Goal: Task Accomplishment & Management: Manage account settings

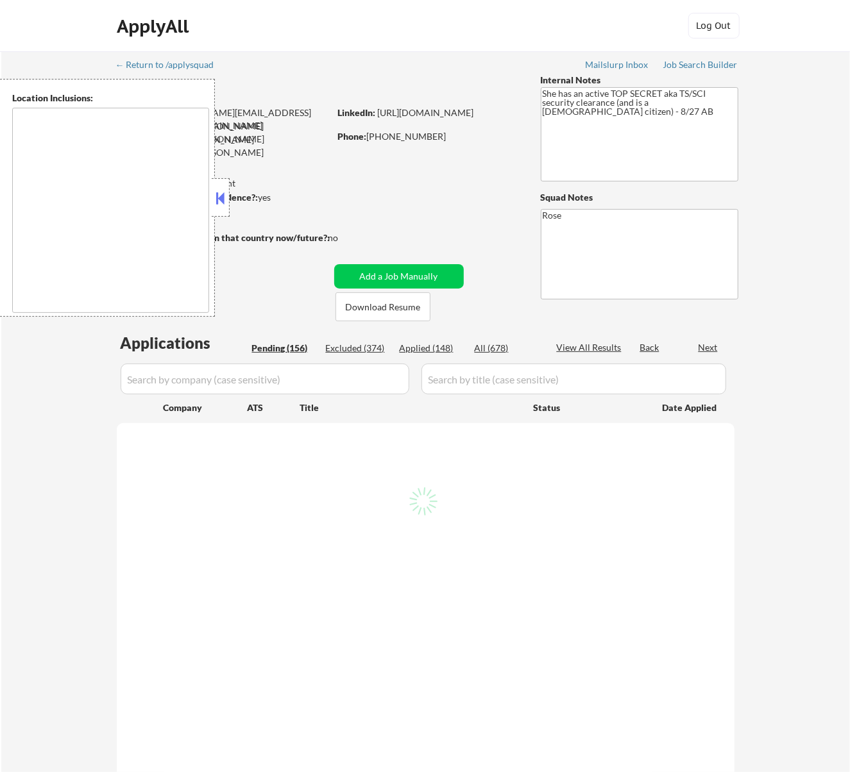
type textarea "Bellaire, TX West University Place, TX Southside Place, TX Hunters Creek Villag…"
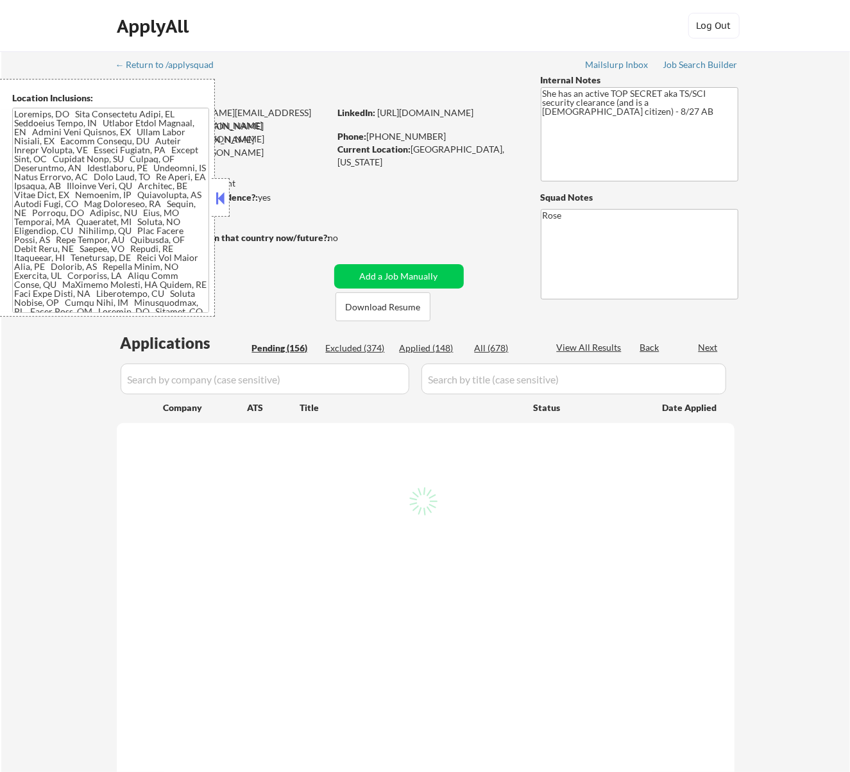
select select ""pending""
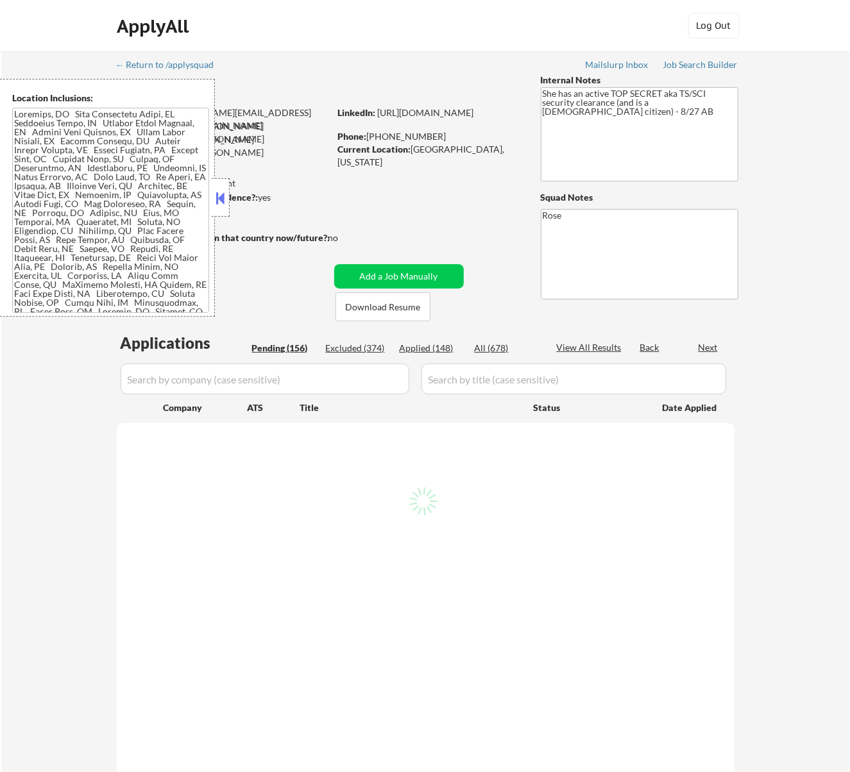
select select ""pending""
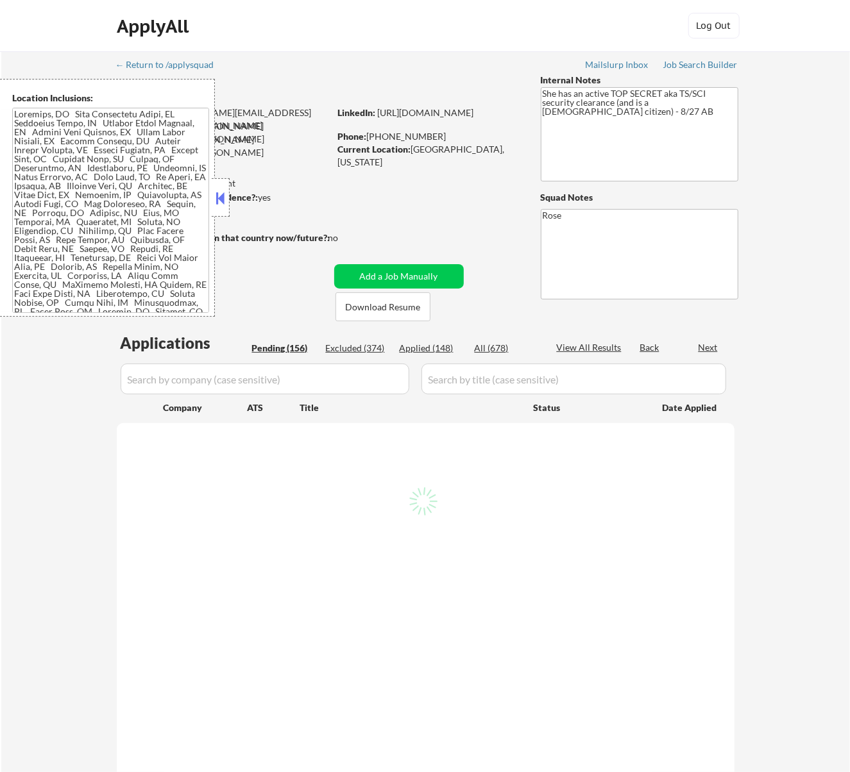
select select ""pending""
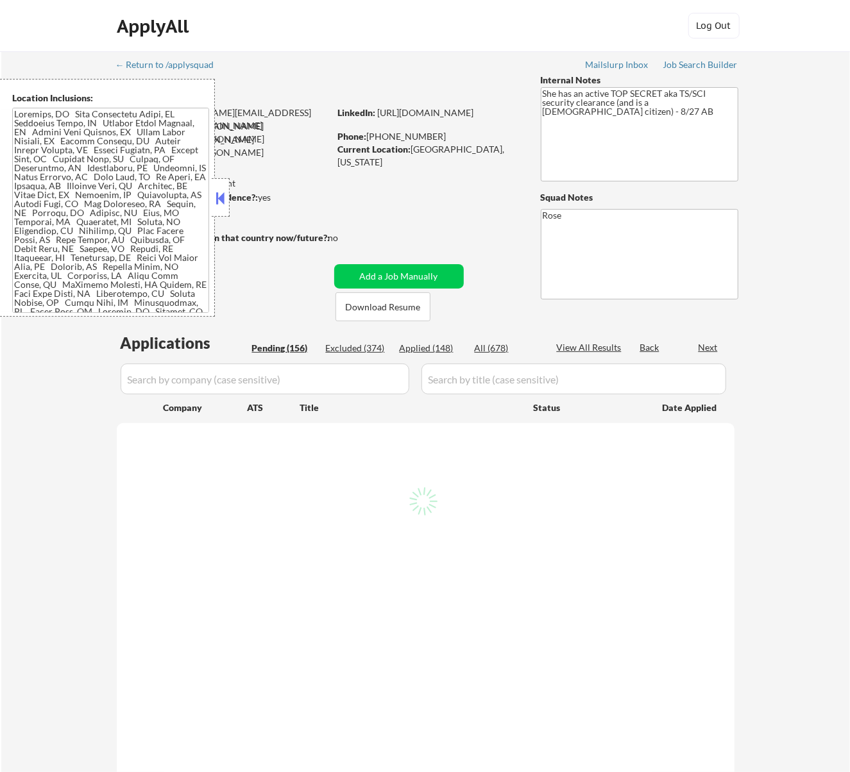
select select ""pending""
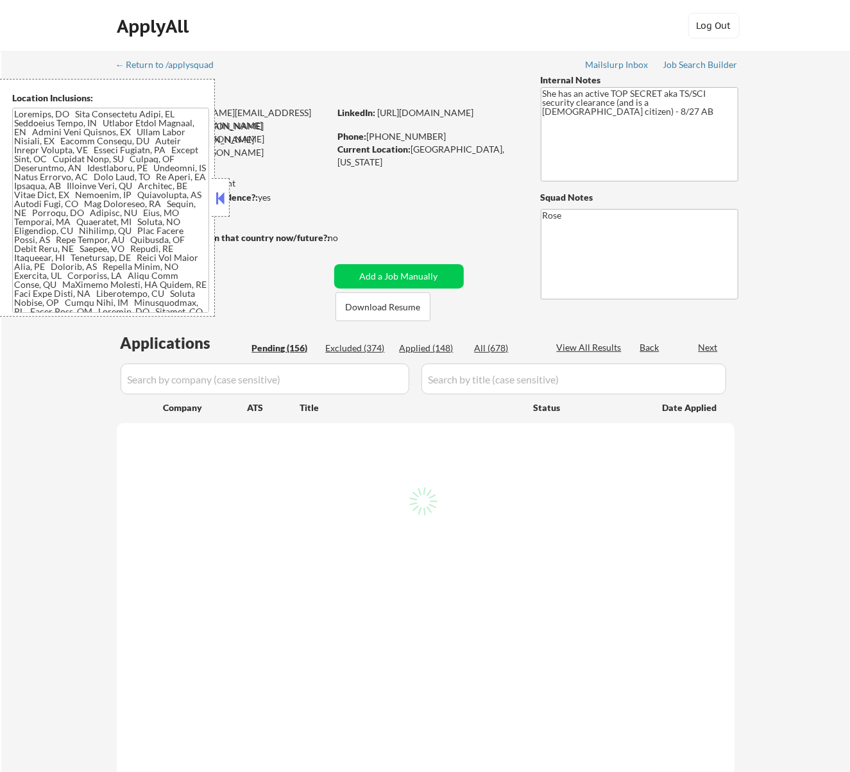
select select ""pending""
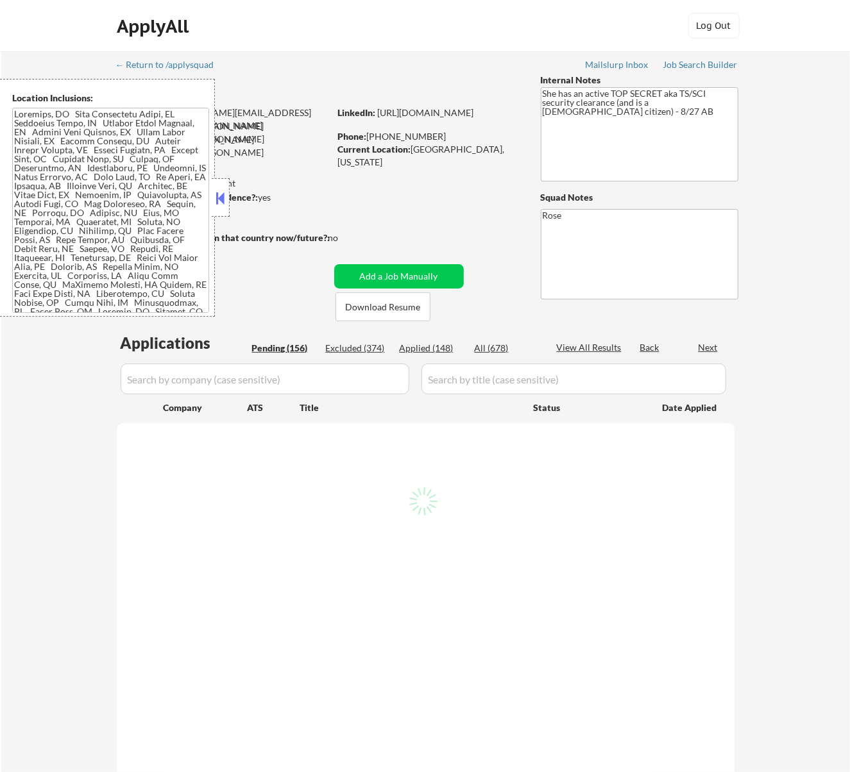
select select ""pending""
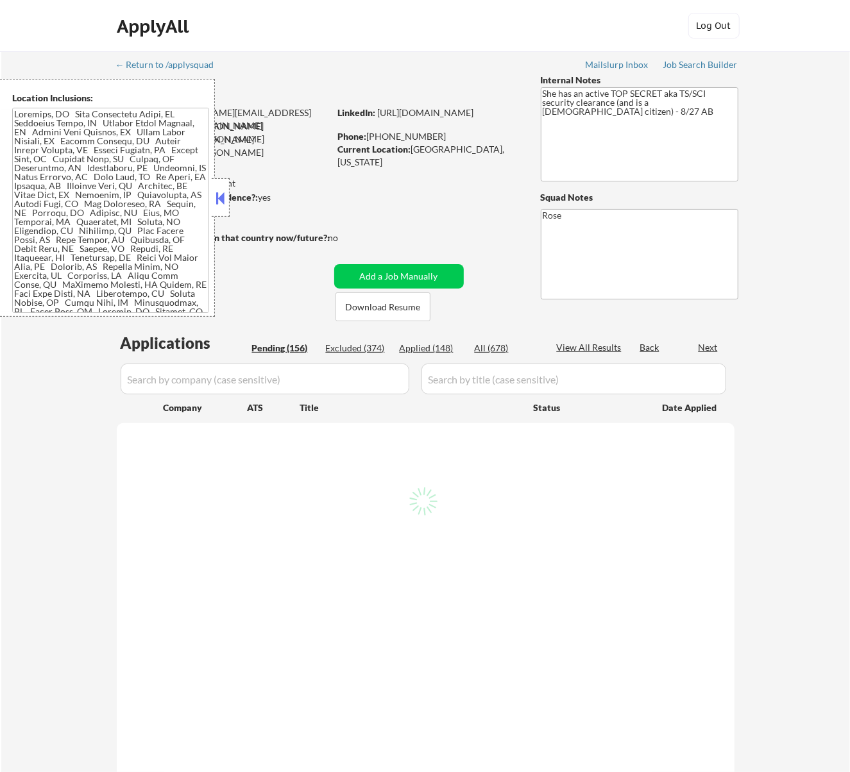
select select ""pending""
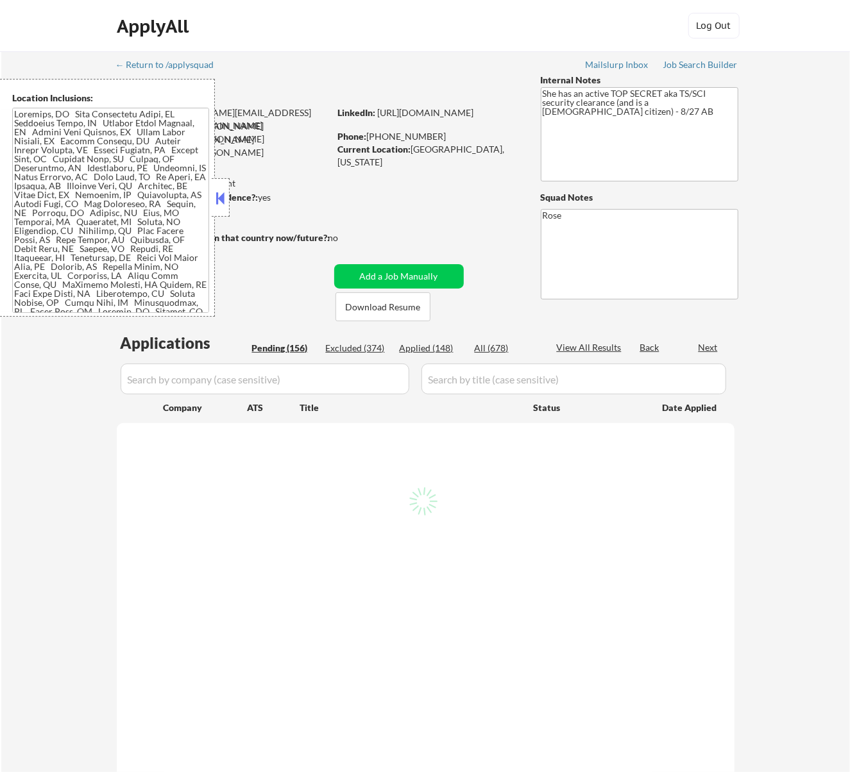
select select ""pending""
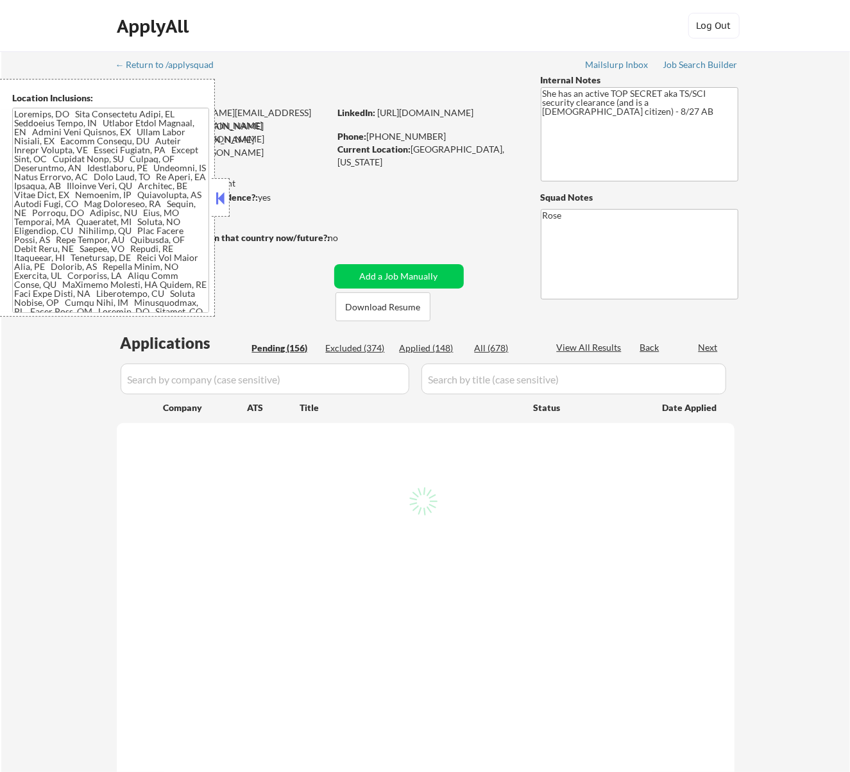
select select ""pending""
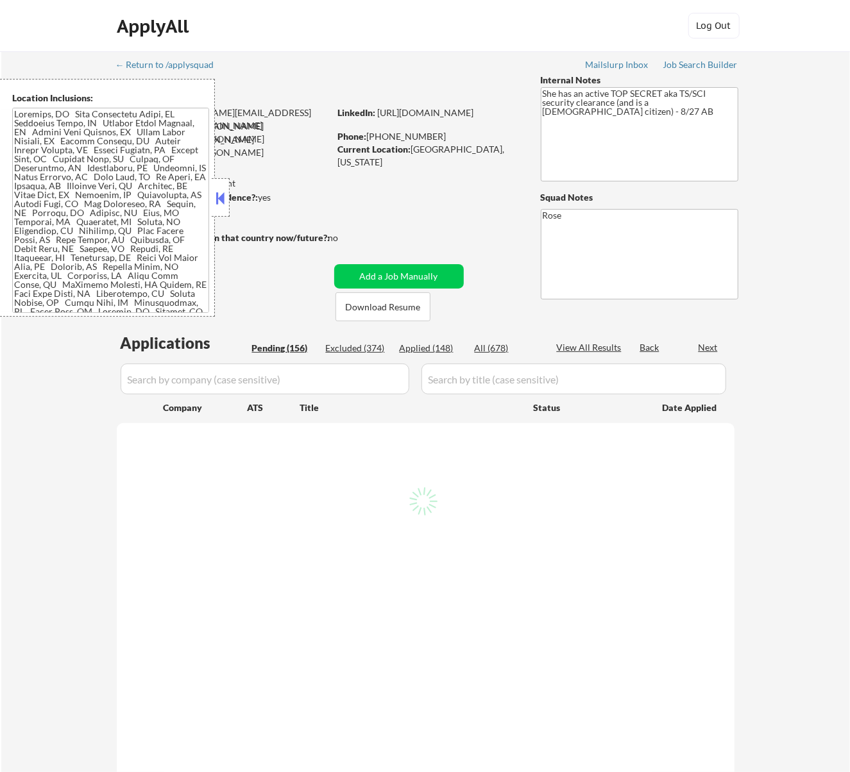
select select ""pending""
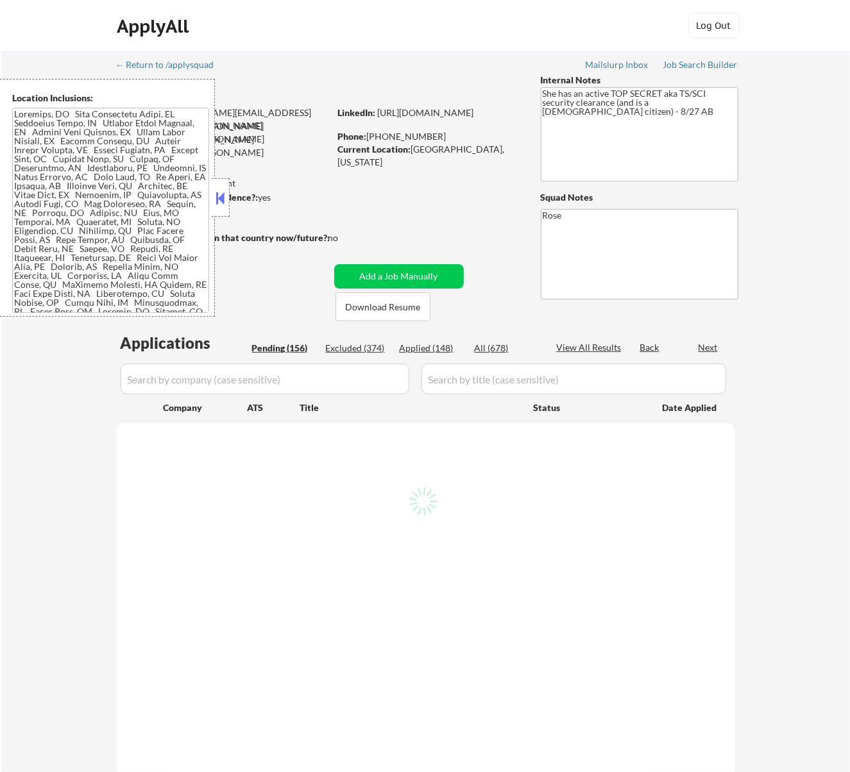
select select ""pending""
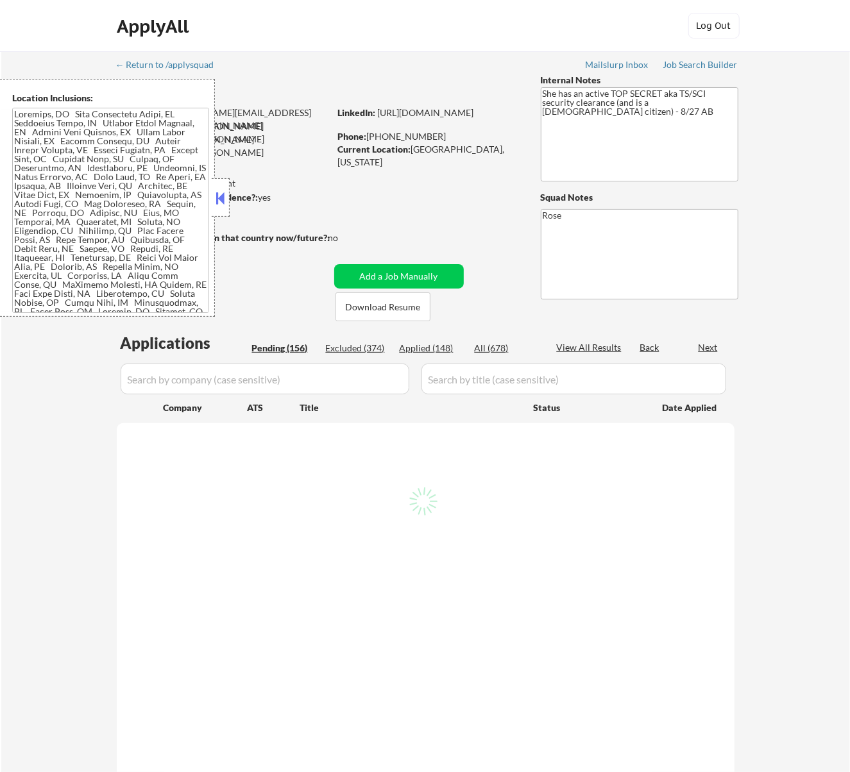
select select ""pending""
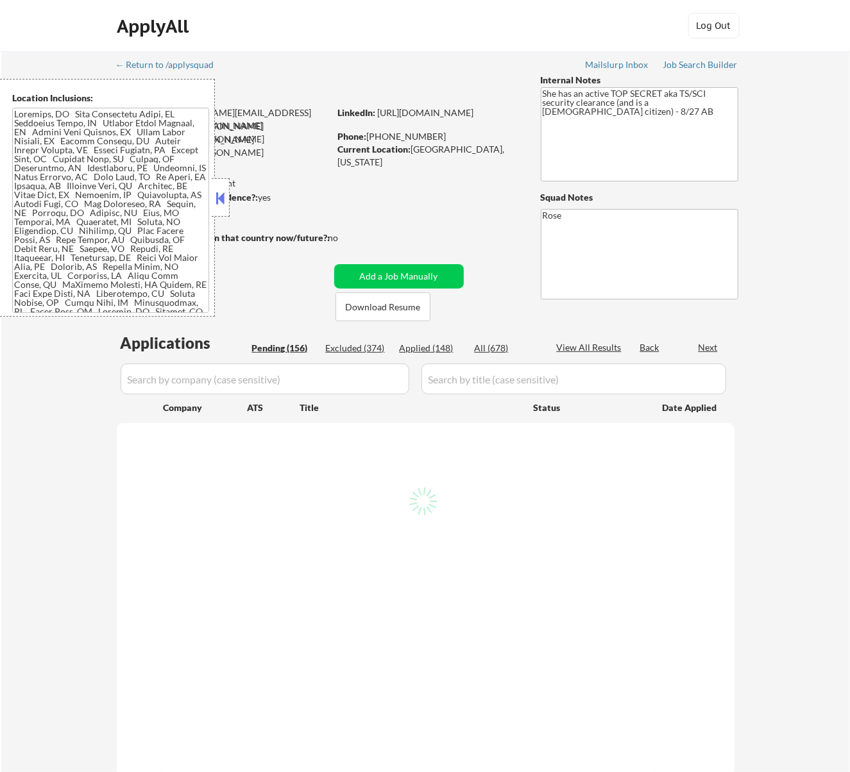
select select ""pending""
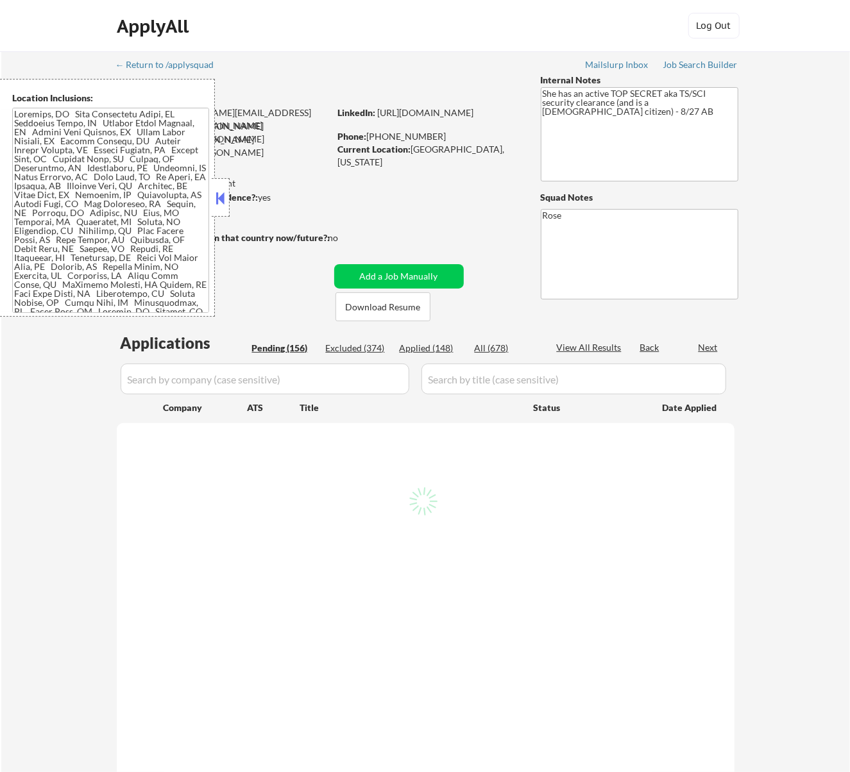
select select ""pending""
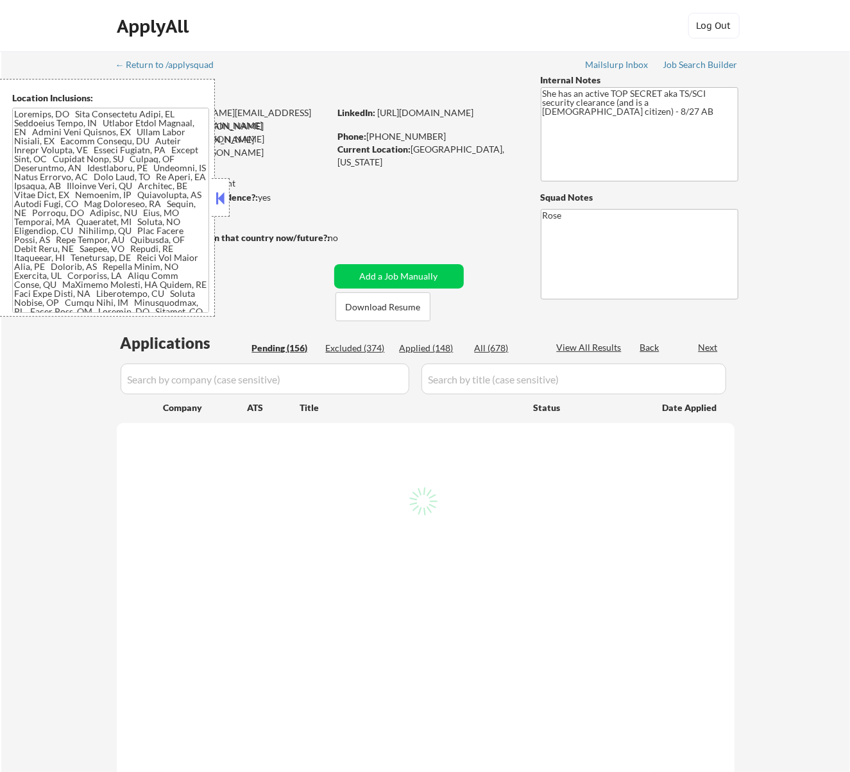
select select ""pending""
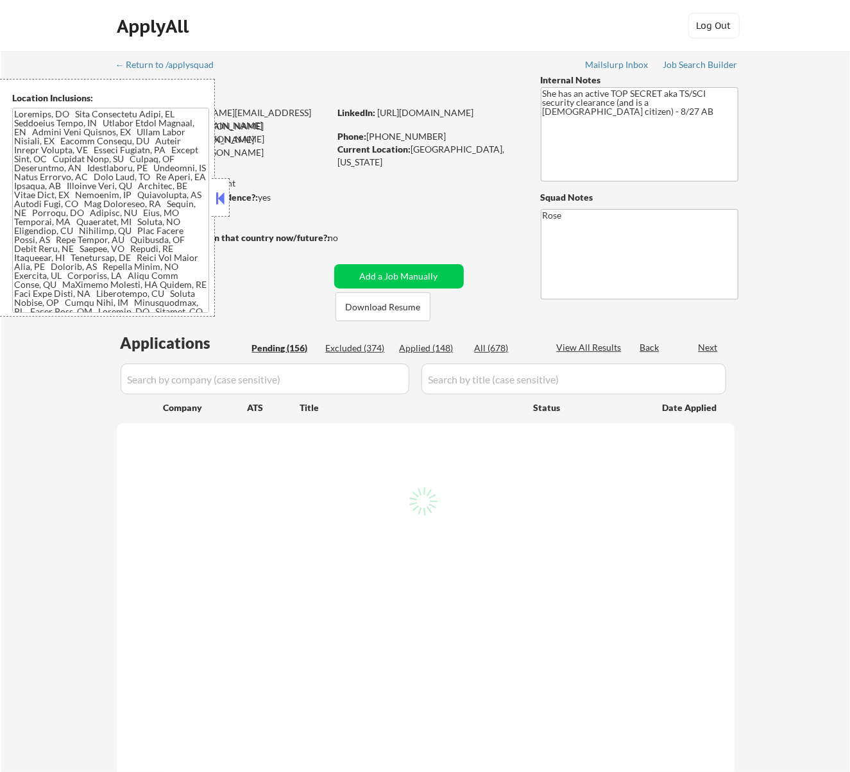
select select ""pending""
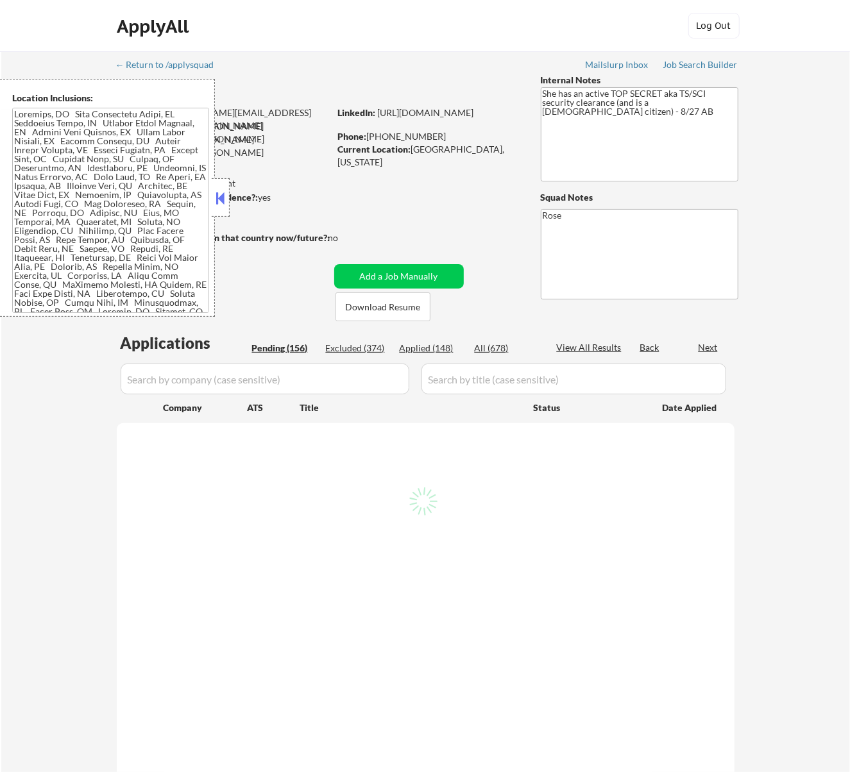
select select ""pending""
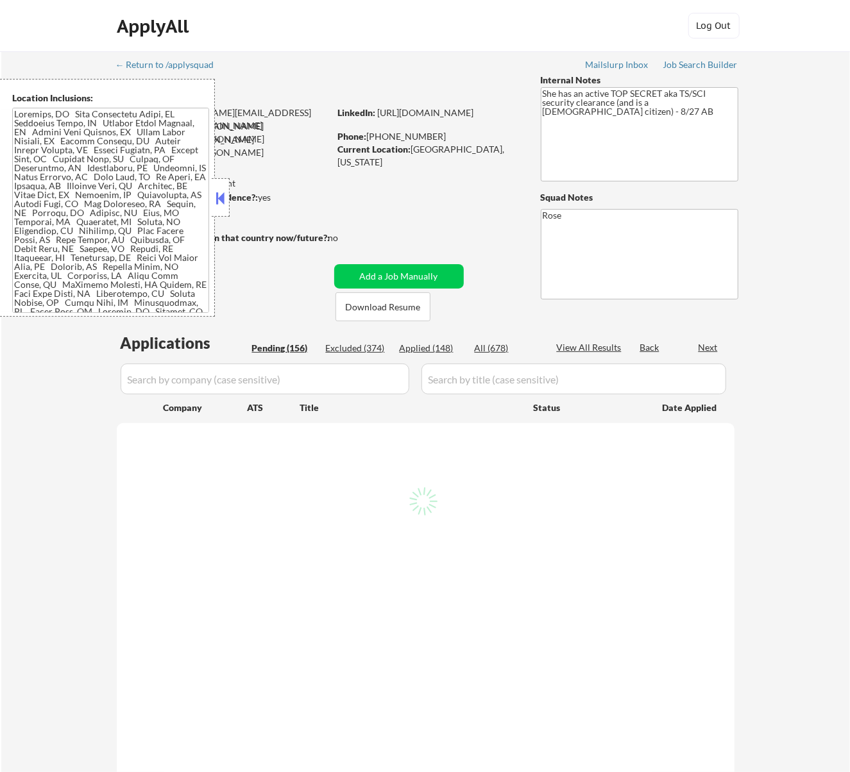
select select ""pending""
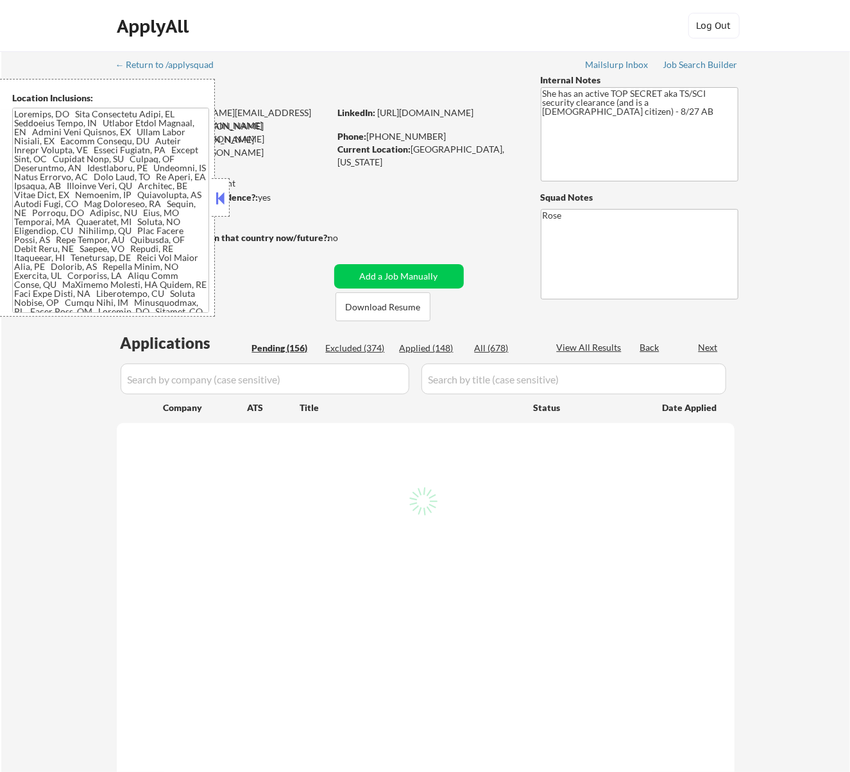
select select ""pending""
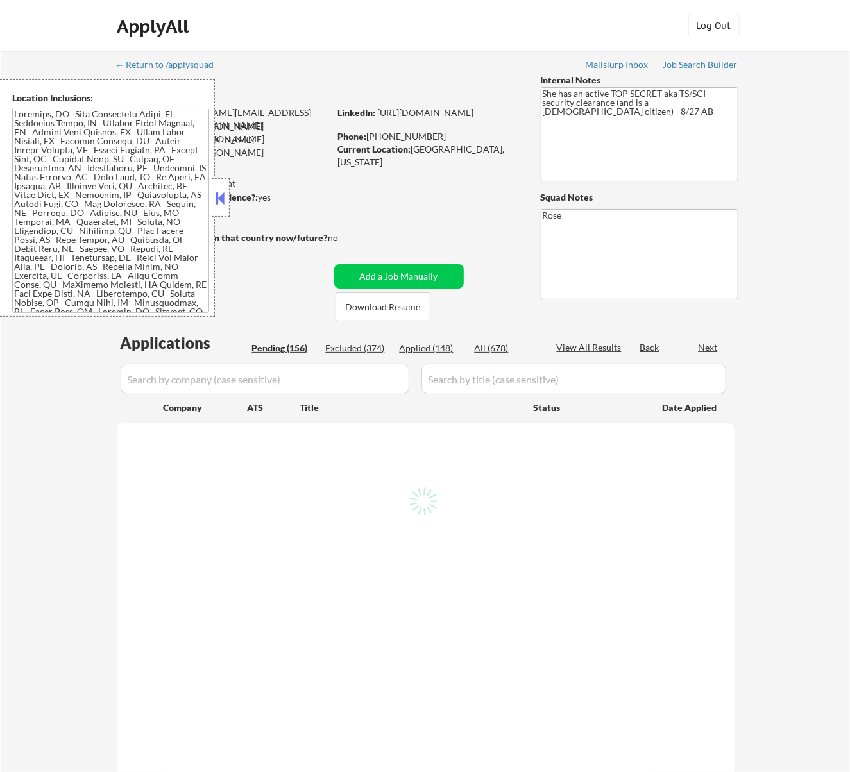
select select ""pending""
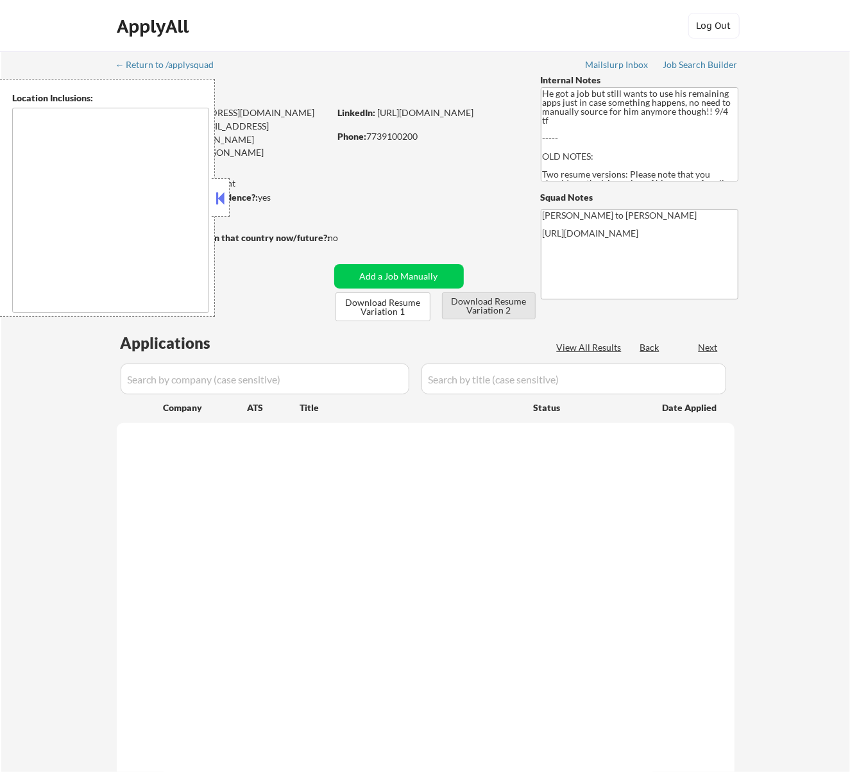
type textarea "[GEOGRAPHIC_DATA], [GEOGRAPHIC_DATA] [GEOGRAPHIC_DATA], [GEOGRAPHIC_DATA] [GEOG…"
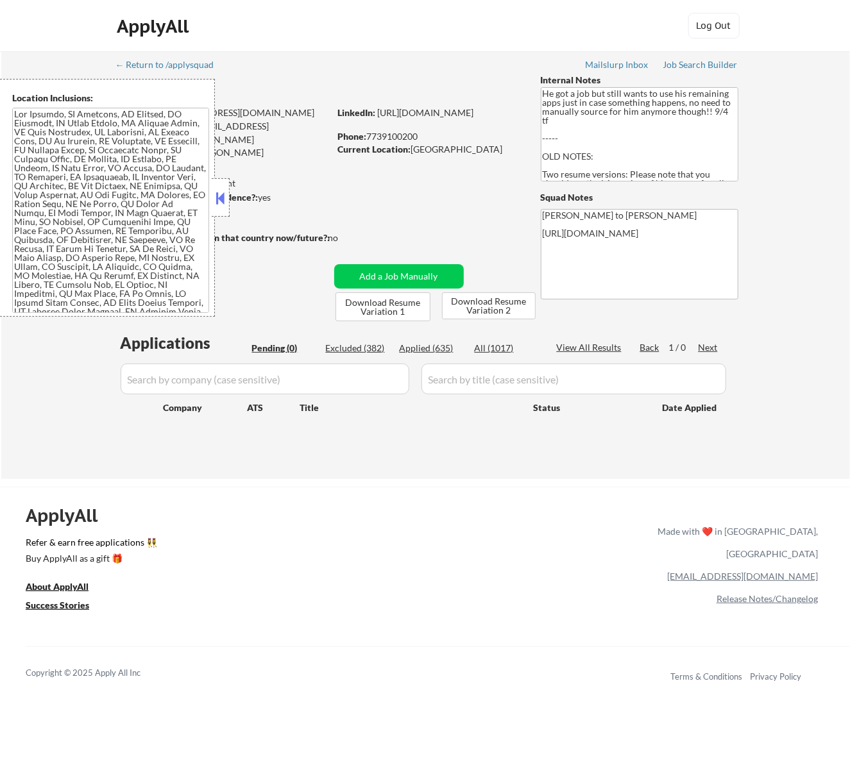
click at [221, 195] on button at bounding box center [220, 198] width 14 height 19
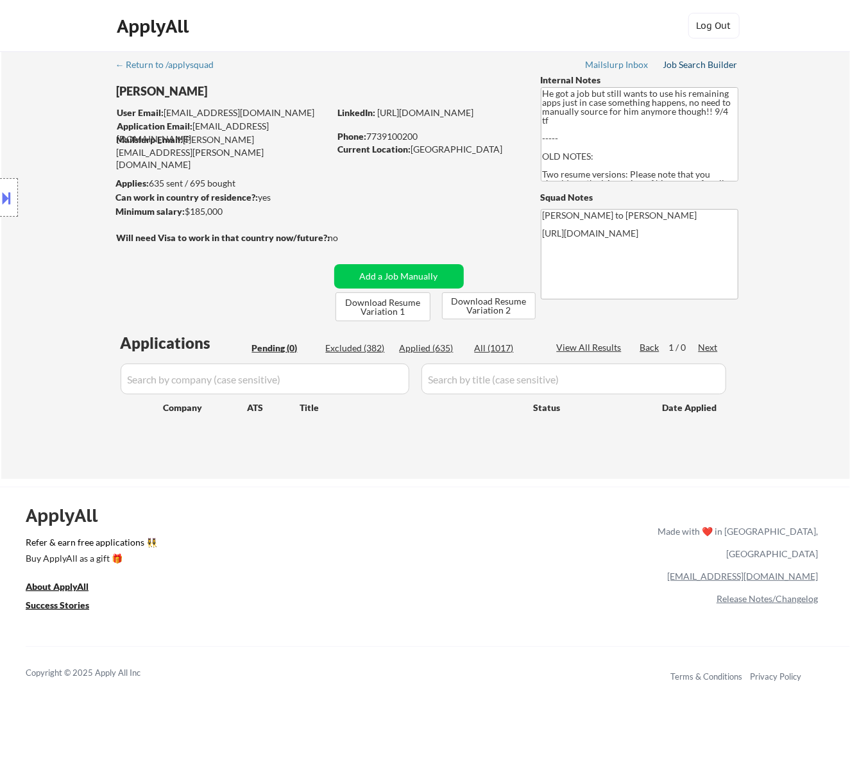
click at [691, 65] on div "Job Search Builder" at bounding box center [700, 64] width 75 height 9
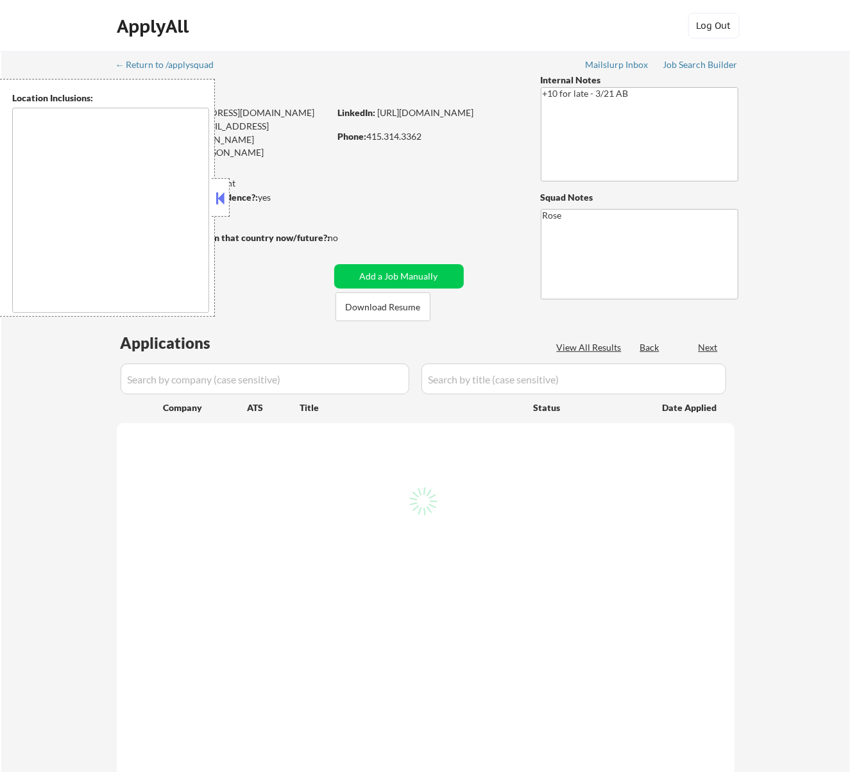
select select ""pending""
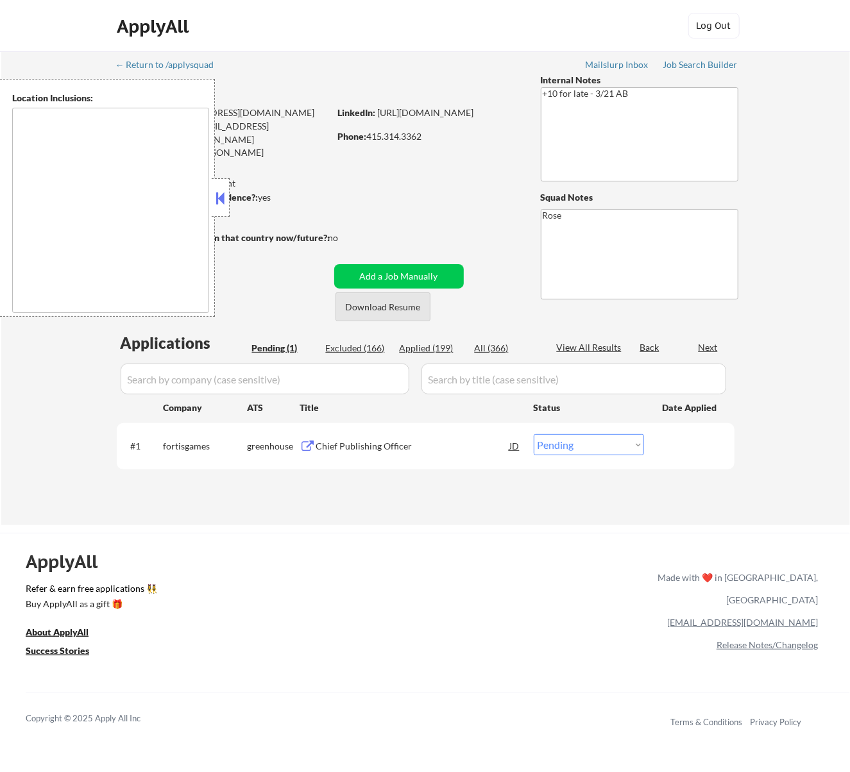
type textarea "San Francisco, CA Daly City, CA South San Francisco, CA Brisbane, CA Colma, CA …"
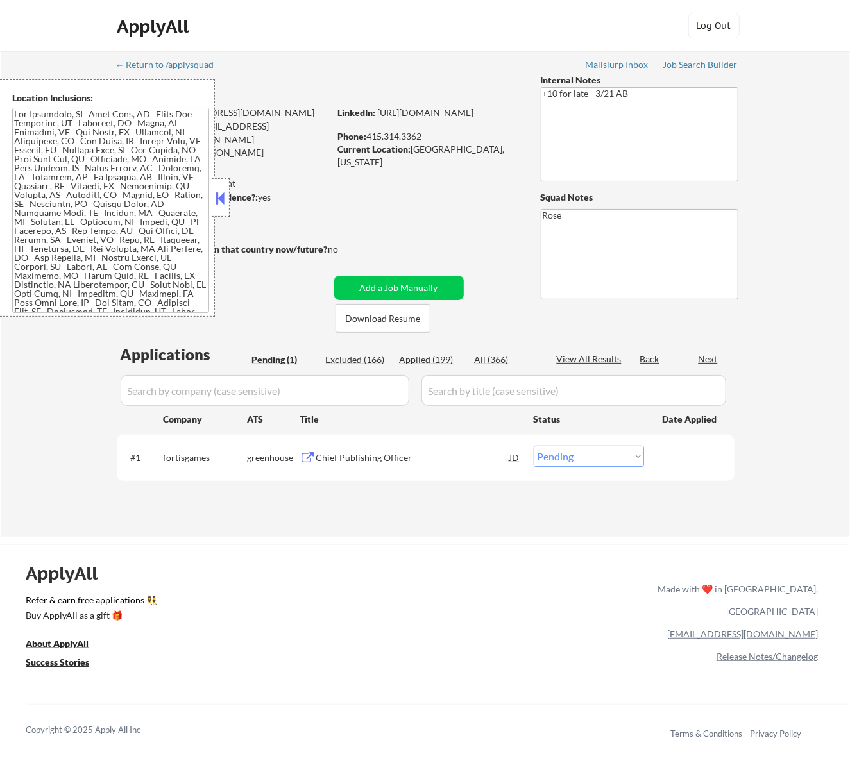
click at [224, 192] on button at bounding box center [220, 198] width 14 height 19
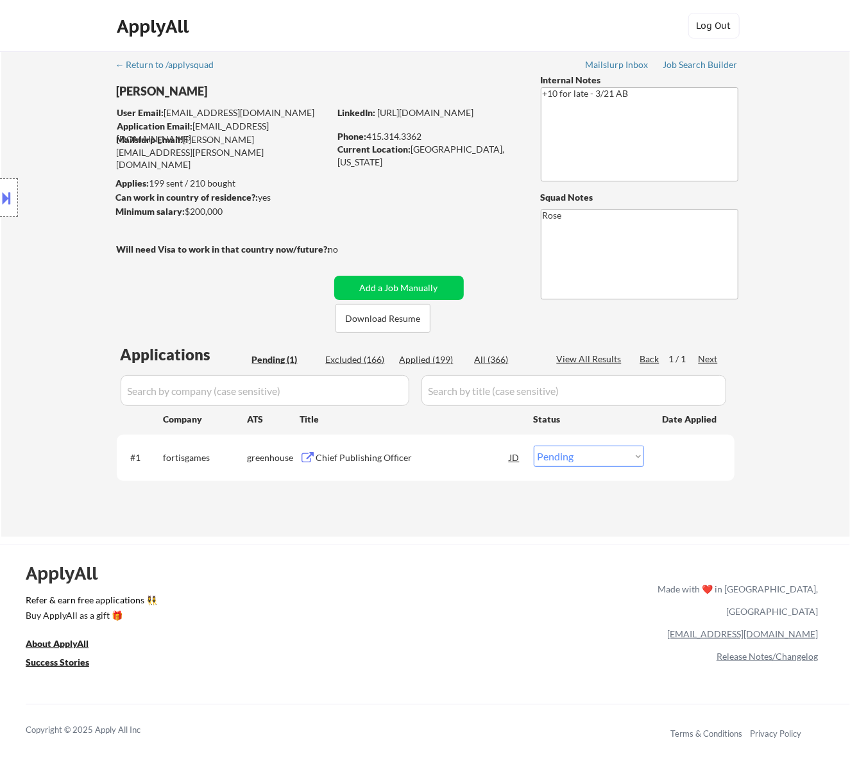
click at [419, 457] on div "Chief Publishing Officer" at bounding box center [413, 457] width 194 height 13
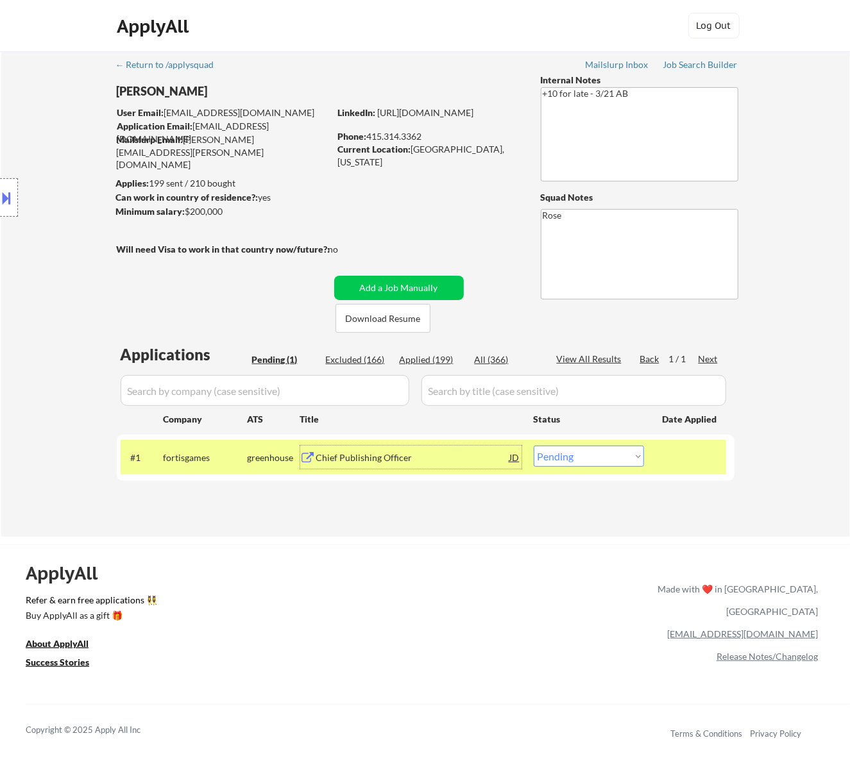
click at [592, 459] on select "Choose an option... Pending Applied Excluded (Questions) Excluded (Expired) Exc…" at bounding box center [588, 456] width 110 height 21
select select ""excluded__bad_match_""
click at [533, 446] on select "Choose an option... Pending Applied Excluded (Questions) Excluded (Expired) Exc…" at bounding box center [588, 456] width 110 height 21
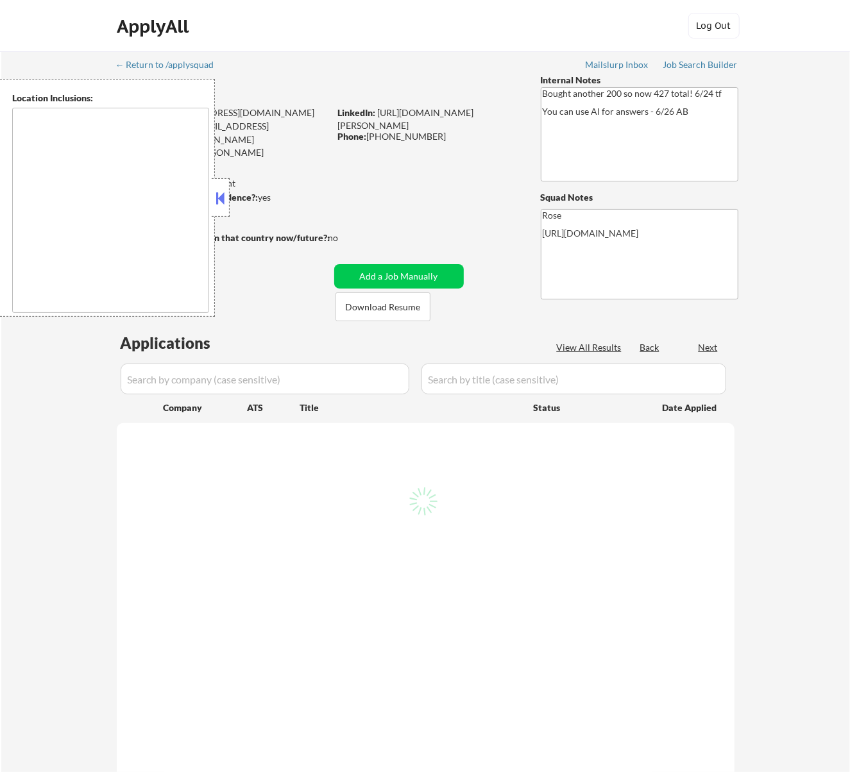
select select ""pending""
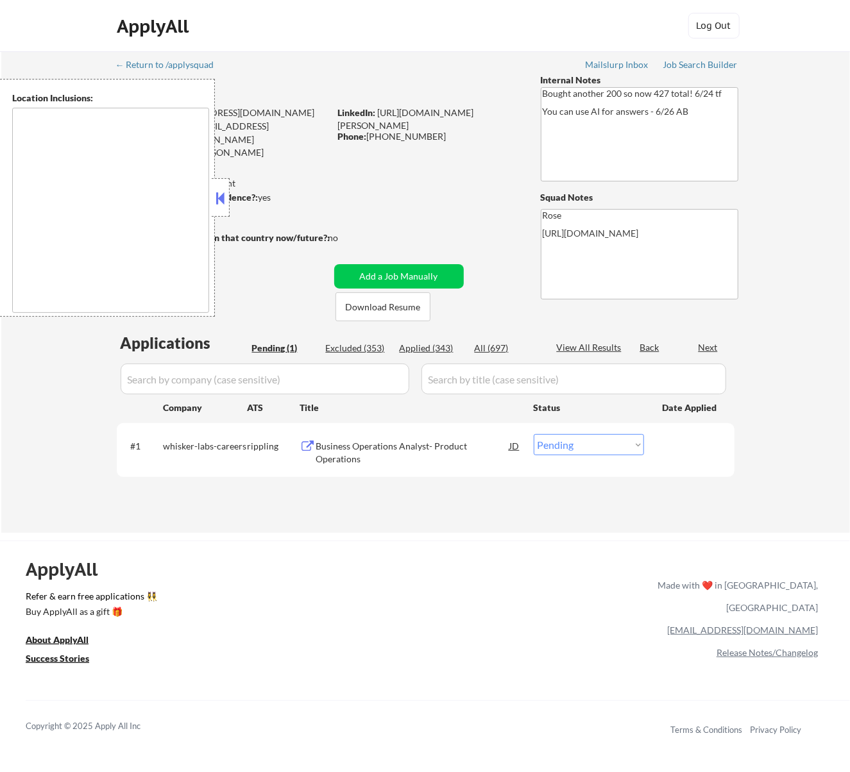
type textarea "San Francisco, CA Daly City, CA South San Francisco, CA Brisbane, CA Colma, CA …"
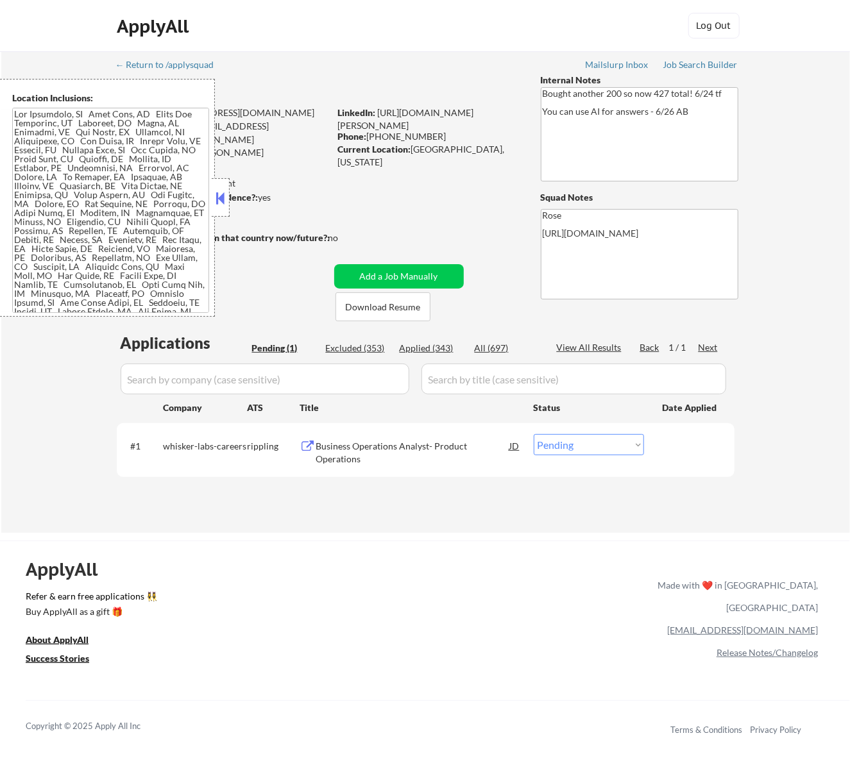
click at [223, 196] on button at bounding box center [220, 198] width 14 height 19
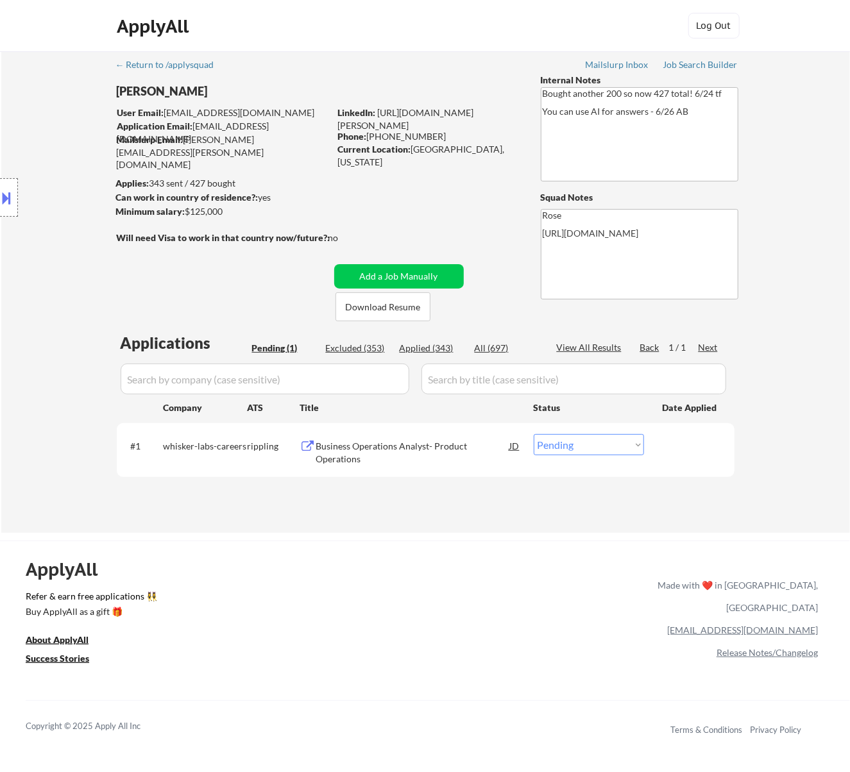
click at [404, 450] on div "Business Operations Analyst- Product Operations" at bounding box center [413, 452] width 194 height 25
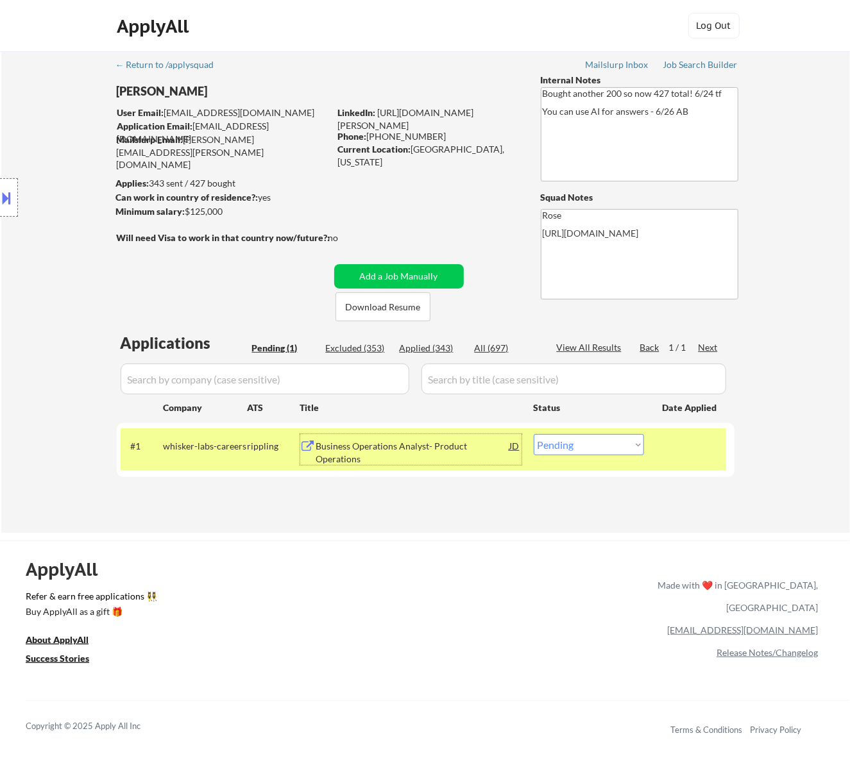
click at [594, 442] on select "Choose an option... Pending Applied Excluded (Questions) Excluded (Expired) Exc…" at bounding box center [588, 444] width 110 height 21
select select ""excluded__salary_""
click at [533, 434] on select "Choose an option... Pending Applied Excluded (Questions) Excluded (Expired) Exc…" at bounding box center [588, 444] width 110 height 21
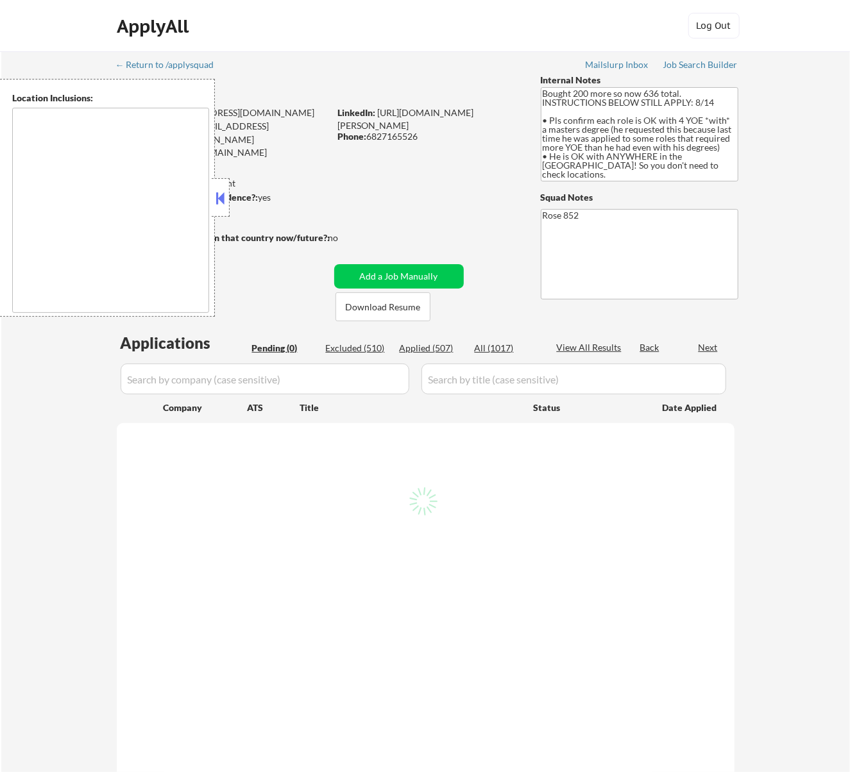
type textarea "[GEOGRAPHIC_DATA], [GEOGRAPHIC_DATA] [GEOGRAPHIC_DATA], [GEOGRAPHIC_DATA] [GEOG…"
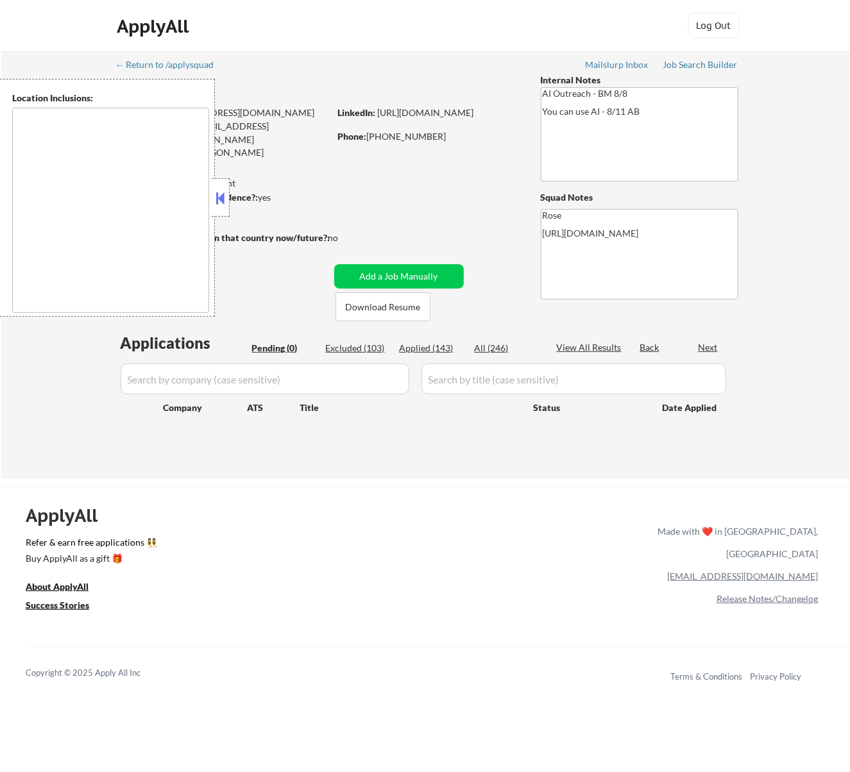
type textarea "Fountain Valley, CA Huntington Beach, CA Costa Mesa, CA Santa Ana, CA Garden Gr…"
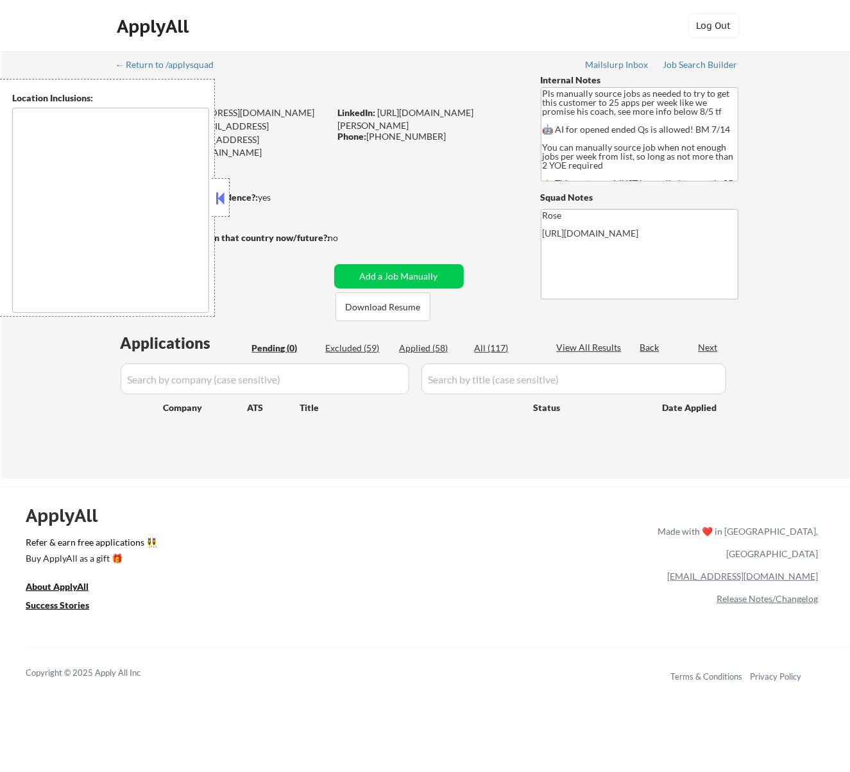
type textarea "Here is a list of metro areas, cities, and towns within approximately a 30-minu…"
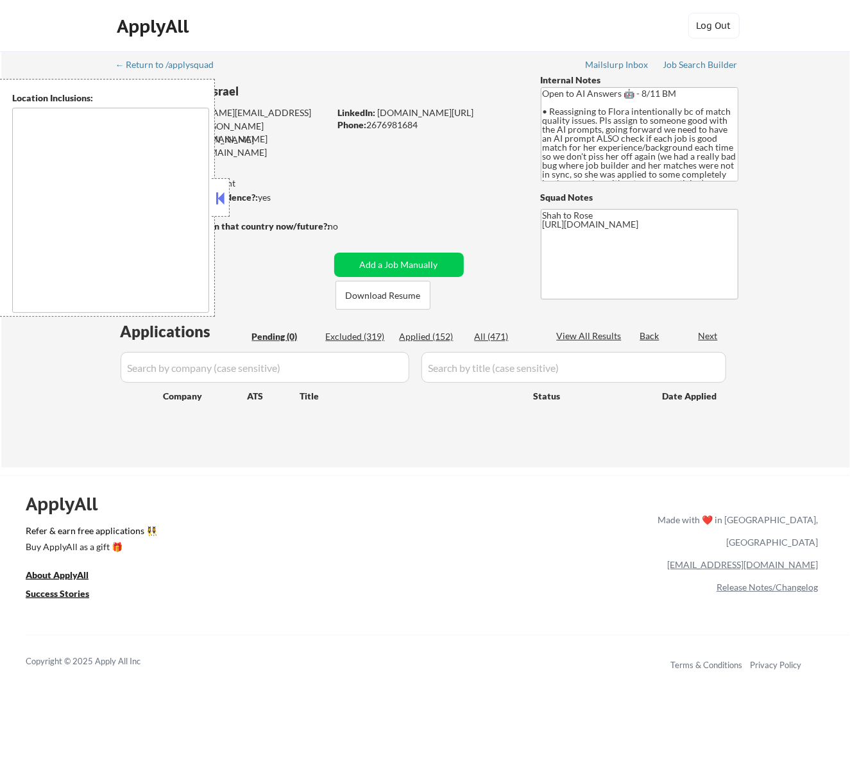
type textarea "remote"
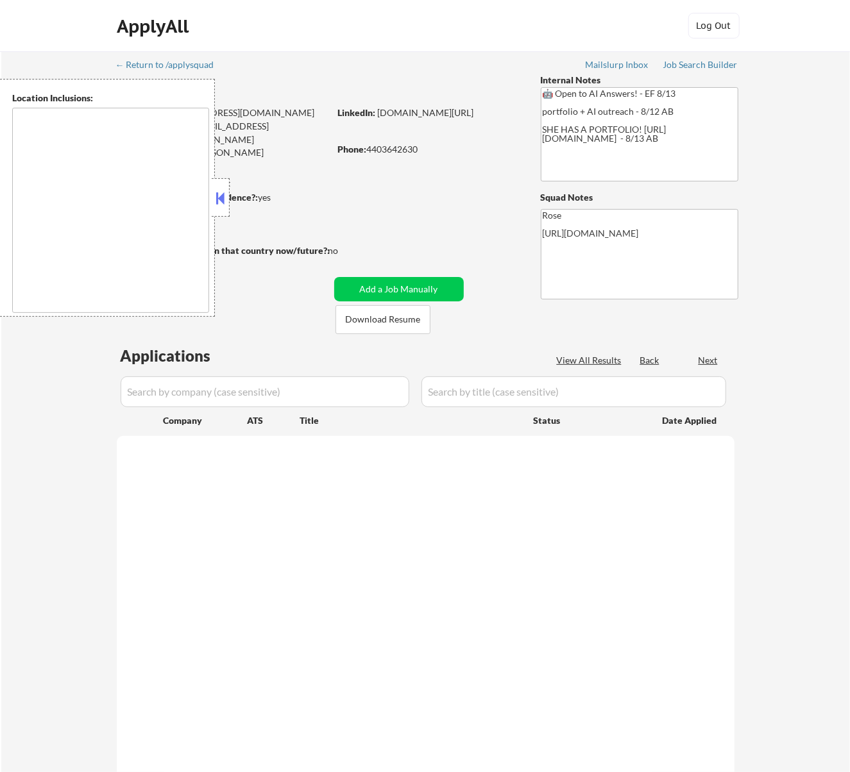
select select ""pending""
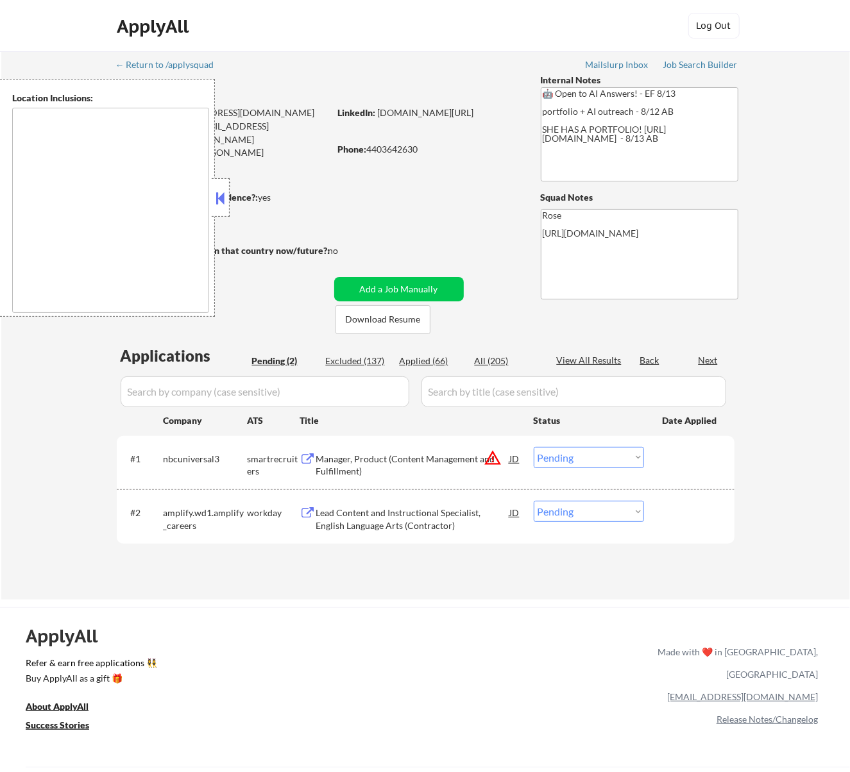
type textarea "Cleveland, OH Lakewood, OH Euclid, OH Parma, OH Shaker Heights, OH Garfield Hei…"
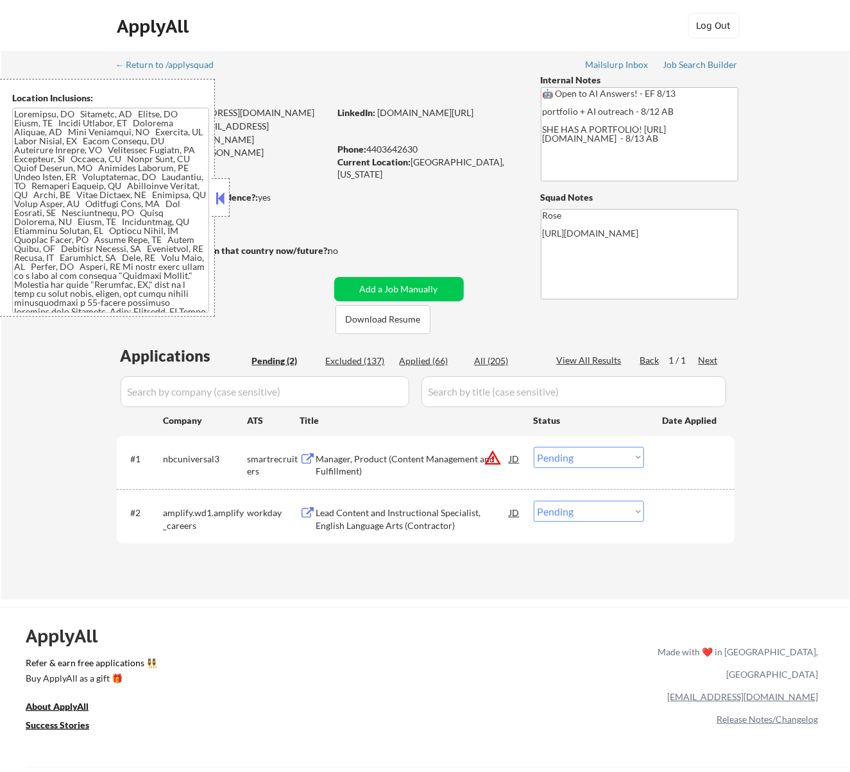
click at [224, 200] on button at bounding box center [220, 198] width 14 height 19
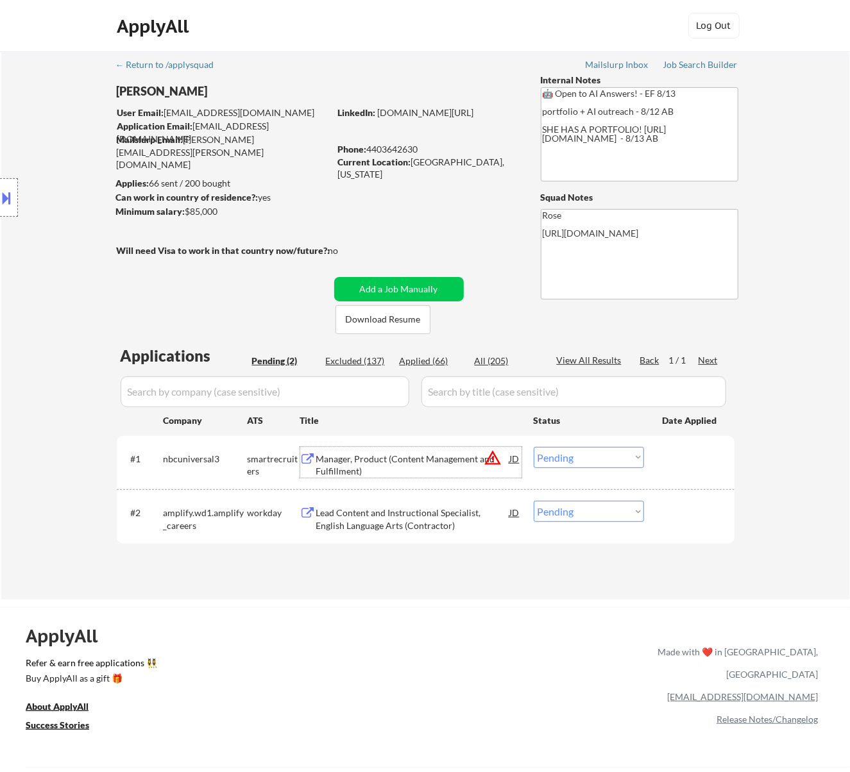
click at [407, 448] on div "Manager, Product (Content Management and Fulfillment)" at bounding box center [413, 462] width 194 height 31
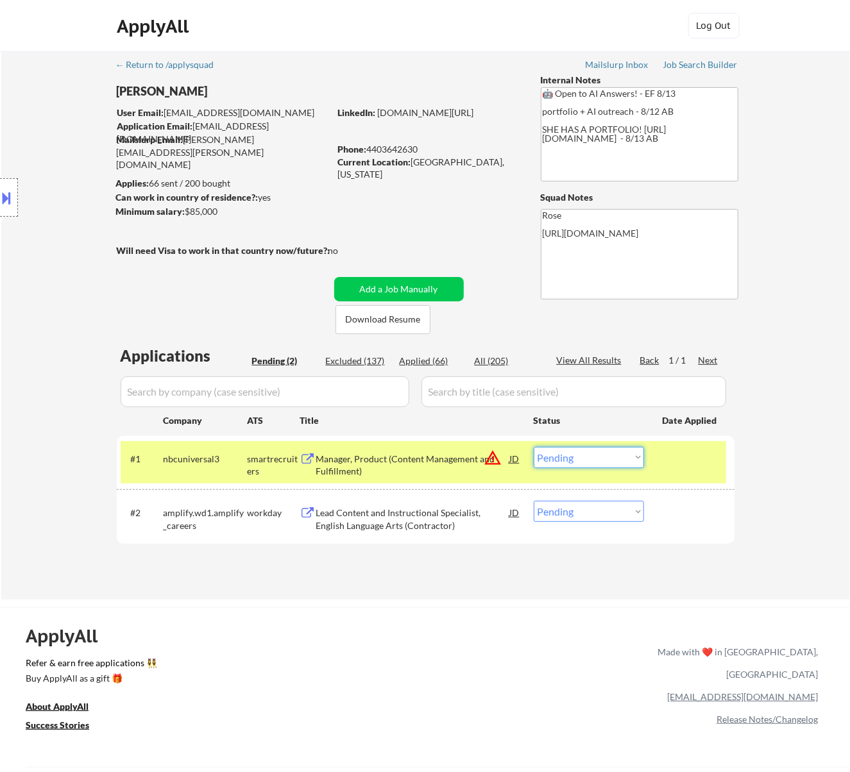
click at [573, 453] on select "Choose an option... Pending Applied Excluded (Questions) Excluded (Expired) Exc…" at bounding box center [588, 457] width 110 height 21
click at [533, 447] on select "Choose an option... Pending Applied Excluded (Questions) Excluded (Expired) Exc…" at bounding box center [588, 457] width 110 height 21
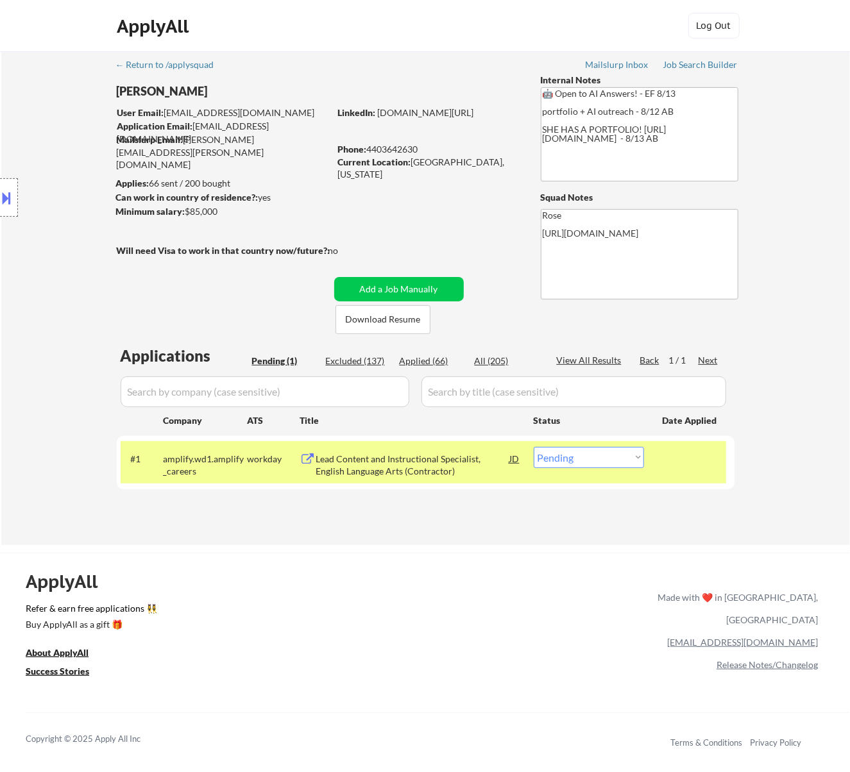
click at [409, 469] on div "Lead Content and Instructional Specialist, English Language Arts (Contractor)" at bounding box center [413, 465] width 194 height 25
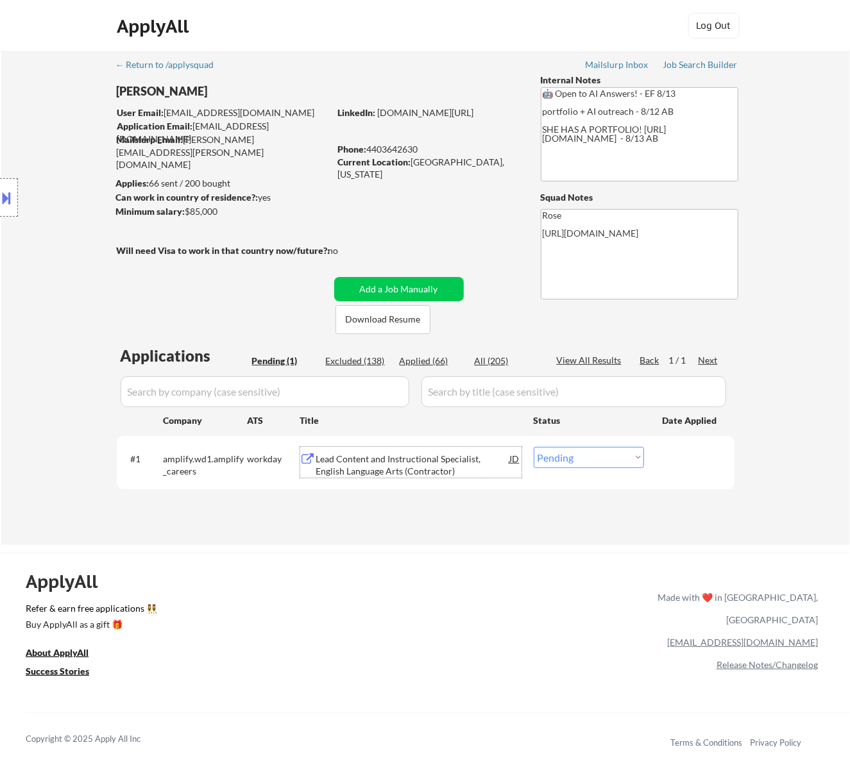
click at [619, 457] on select "Choose an option... Pending Applied Excluded (Questions) Excluded (Expired) Exc…" at bounding box center [588, 457] width 110 height 21
select select ""excluded__bad_match_""
click at [533, 447] on select "Choose an option... Pending Applied Excluded (Questions) Excluded (Expired) Exc…" at bounding box center [588, 457] width 110 height 21
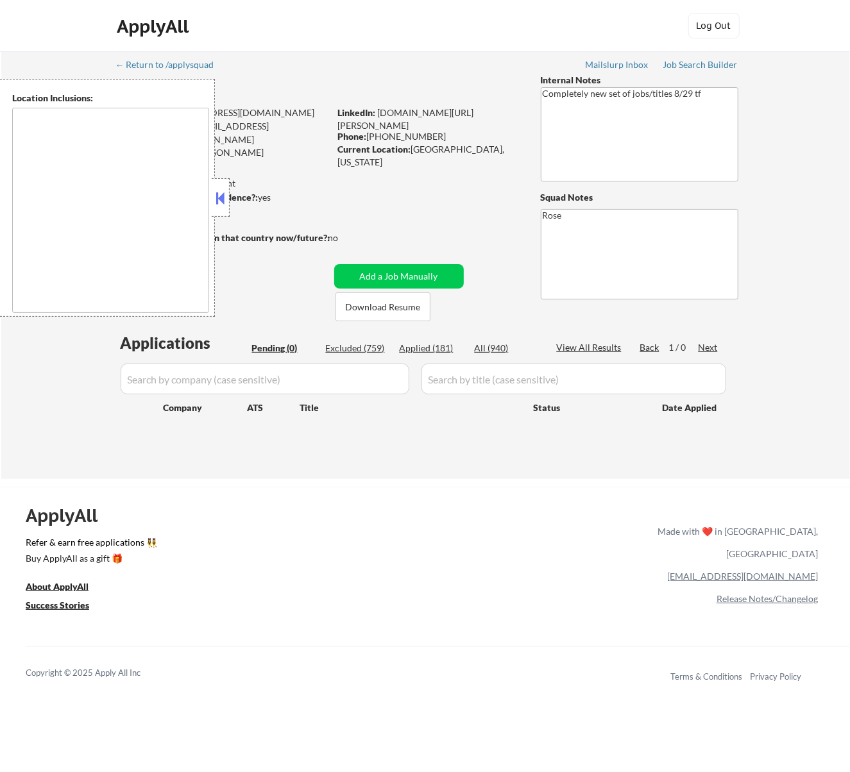
click at [226, 196] on button at bounding box center [220, 198] width 14 height 19
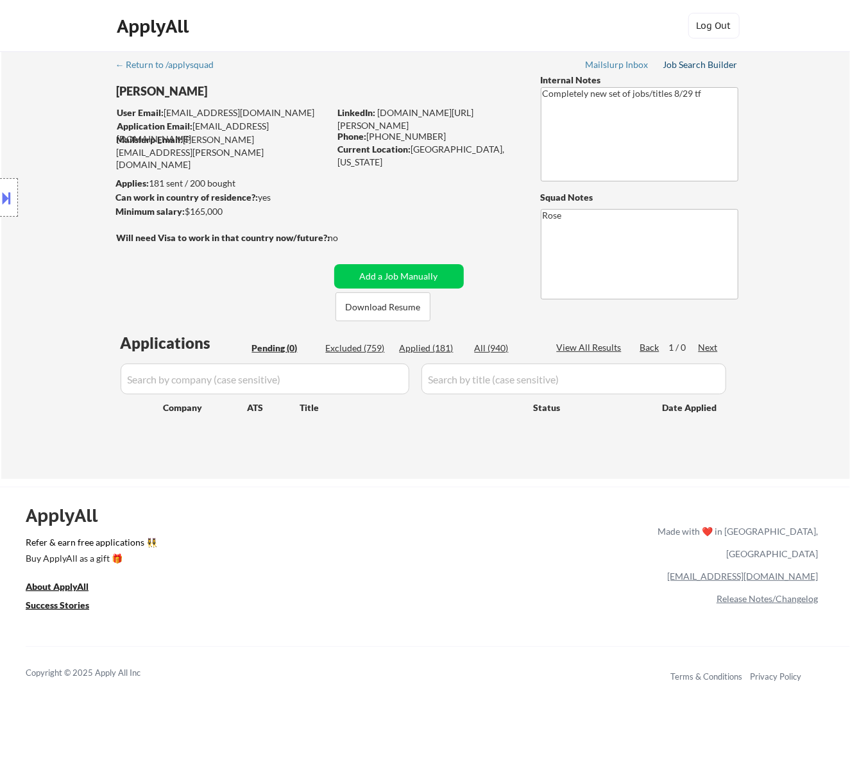
click at [691, 65] on div "Job Search Builder" at bounding box center [700, 64] width 75 height 9
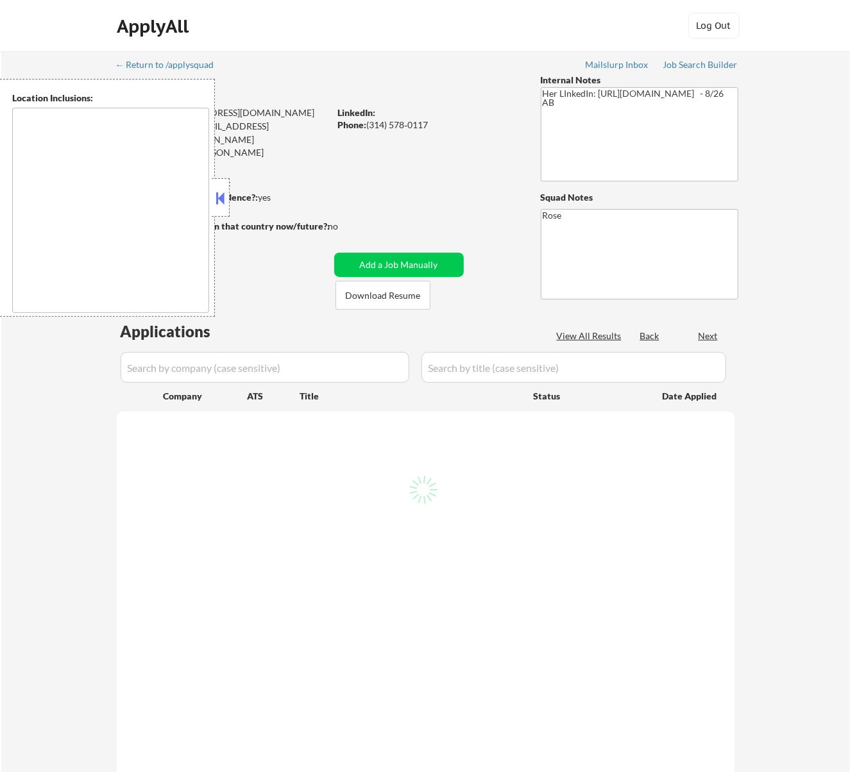
select select ""pending""
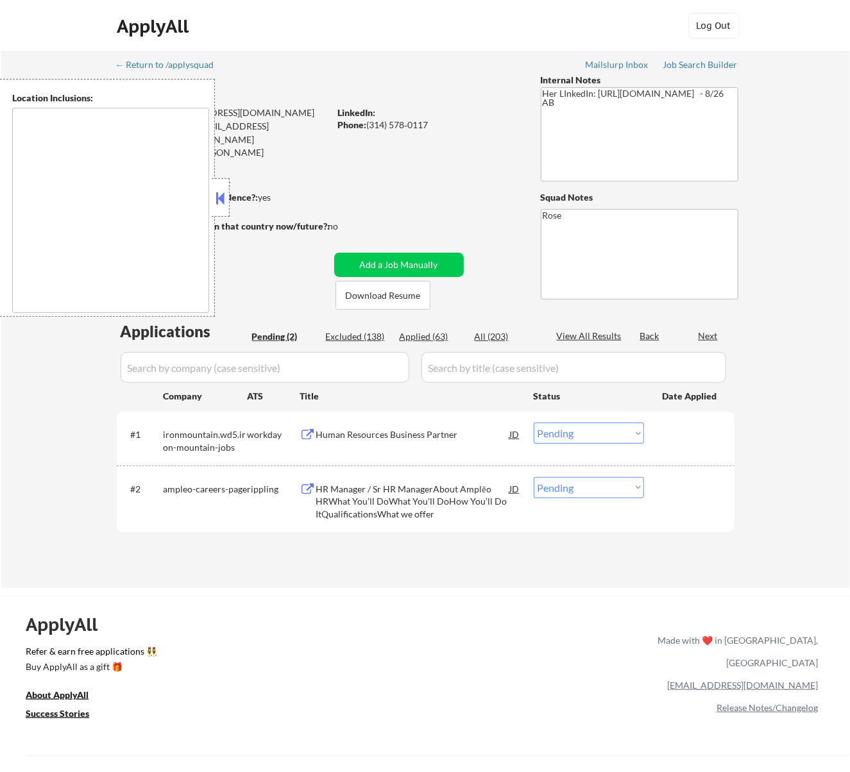
type textarea "St. Louis, MO Clayton, MO Maplewood, MO Richmond Heights, MO University City, M…"
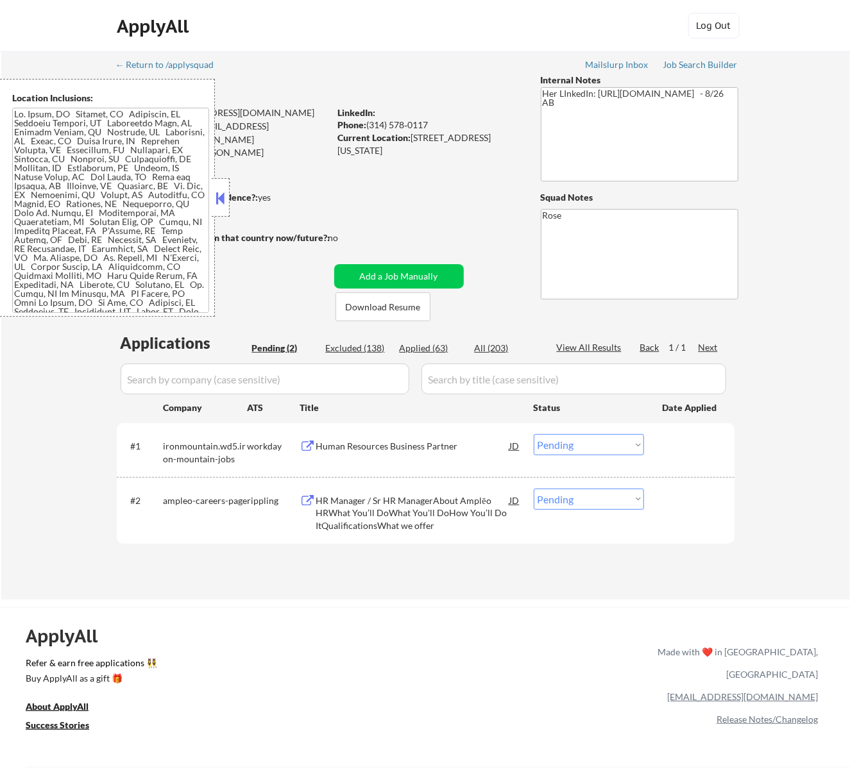
click at [224, 204] on button at bounding box center [220, 198] width 14 height 19
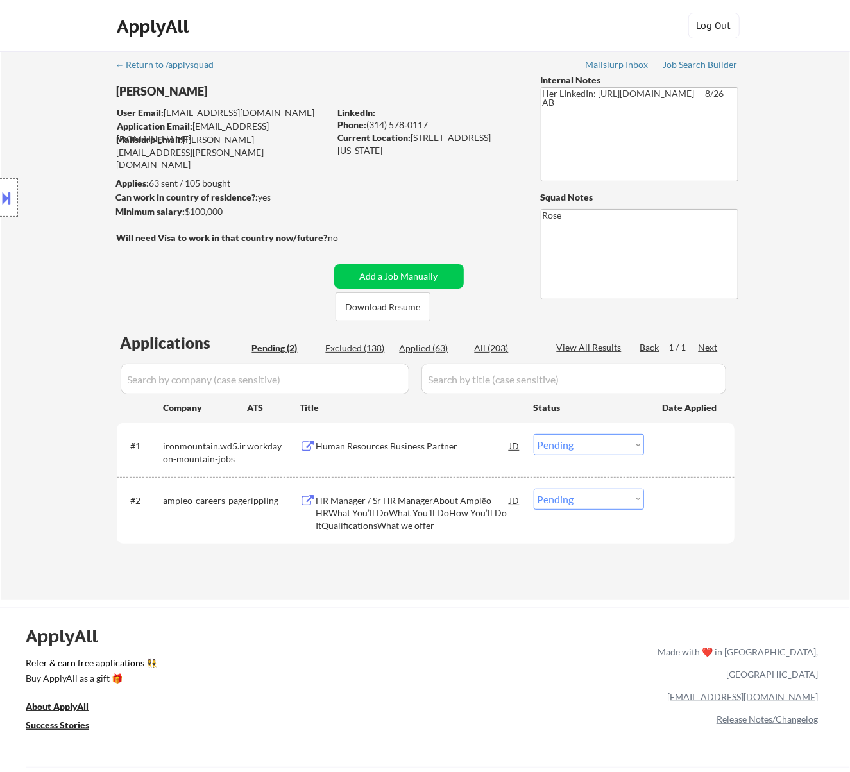
click at [464, 442] on div "Human Resources Business Partner" at bounding box center [413, 446] width 194 height 13
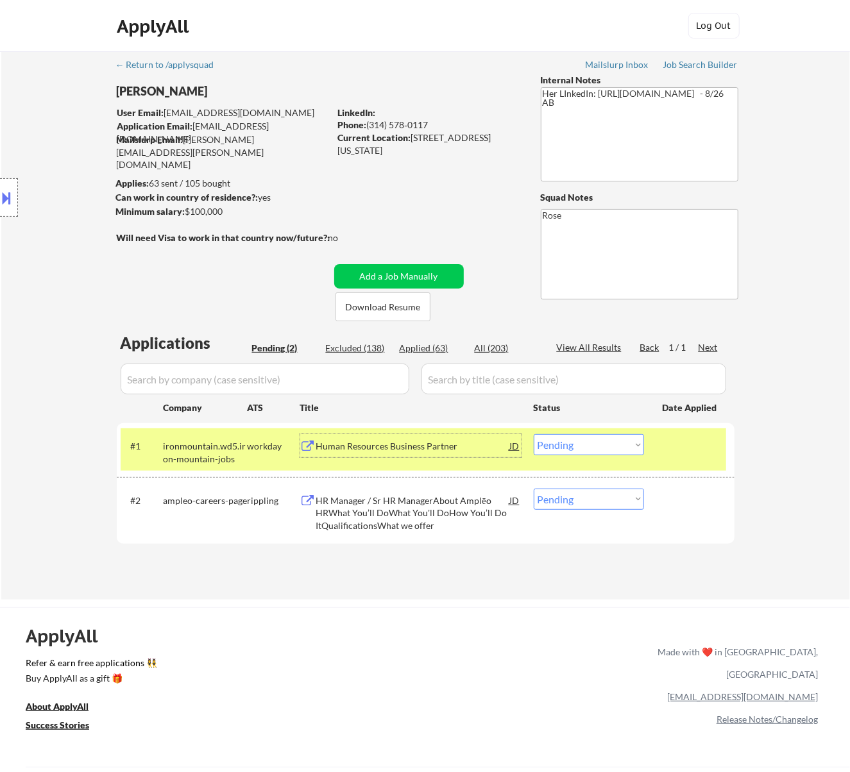
click at [396, 434] on div "Human Resources Business Partner" at bounding box center [413, 445] width 194 height 23
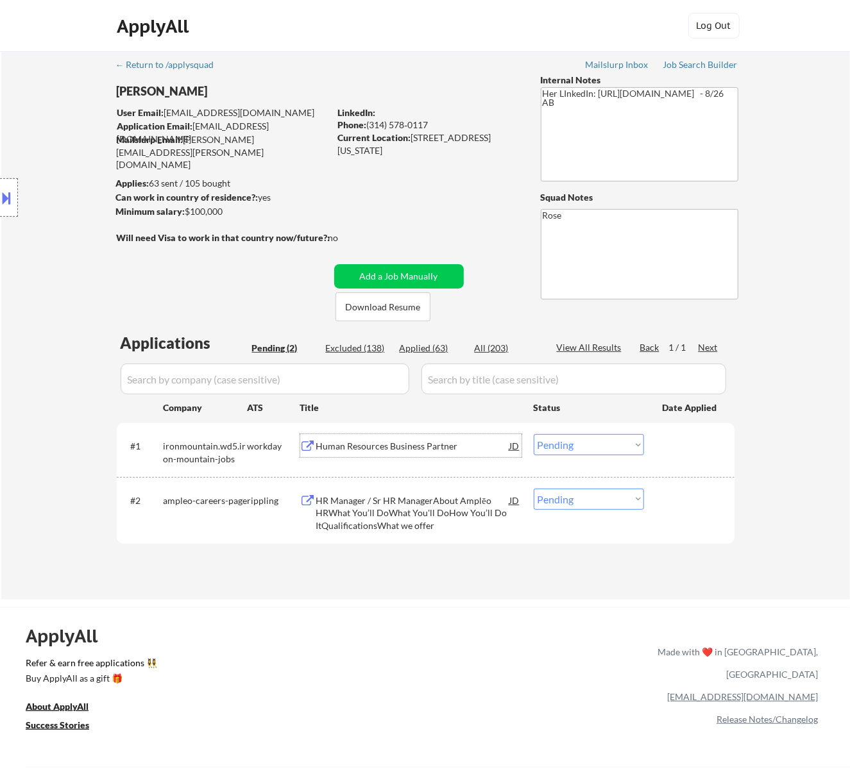
click at [588, 444] on select "Choose an option... Pending Applied Excluded (Questions) Excluded (Expired) Exc…" at bounding box center [588, 444] width 110 height 21
click at [533, 434] on select "Choose an option... Pending Applied Excluded (Questions) Excluded (Expired) Exc…" at bounding box center [588, 444] width 110 height 21
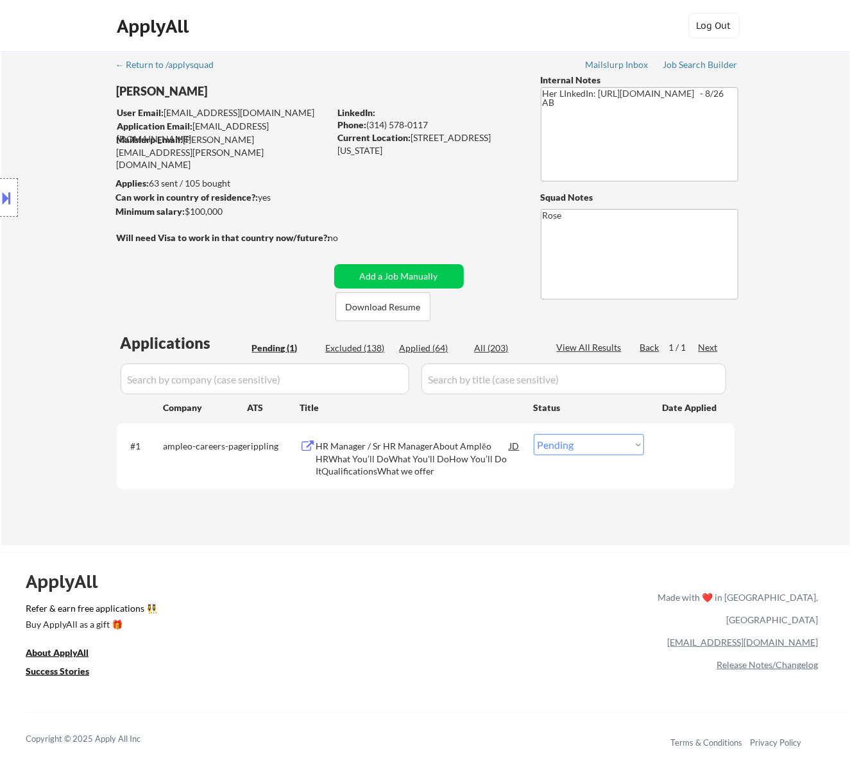
click at [446, 454] on div "HR Manager / Sr HR ManagerAbout Amplēo HRWhat You’ll DoWhat You'll DoHow You’ll…" at bounding box center [413, 459] width 194 height 38
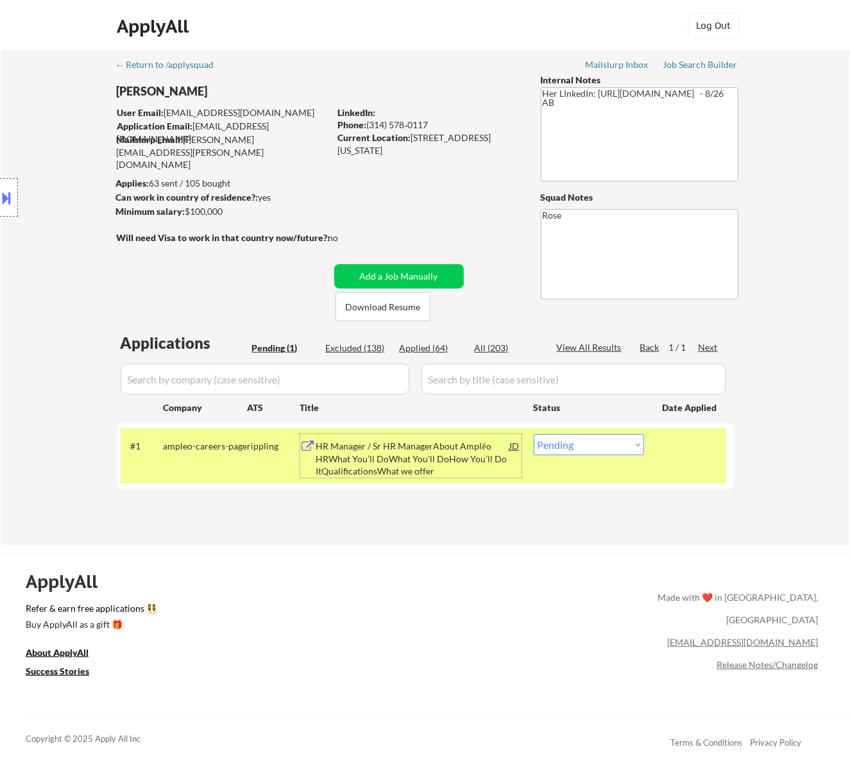
click at [583, 437] on select "Choose an option... Pending Applied Excluded (Questions) Excluded (Expired) Exc…" at bounding box center [588, 444] width 110 height 21
select select ""applied""
click at [533, 434] on select "Choose an option... Pending Applied Excluded (Questions) Excluded (Expired) Exc…" at bounding box center [588, 444] width 110 height 21
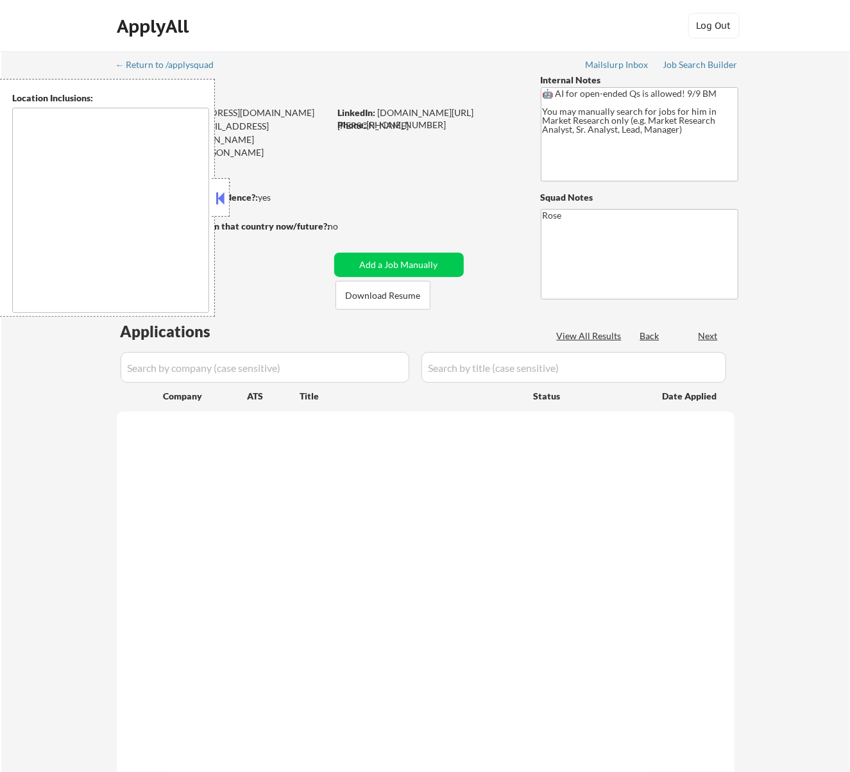
type textarea "[GEOGRAPHIC_DATA], [GEOGRAPHIC_DATA] [GEOGRAPHIC_DATA], [GEOGRAPHIC_DATA] [GEOG…"
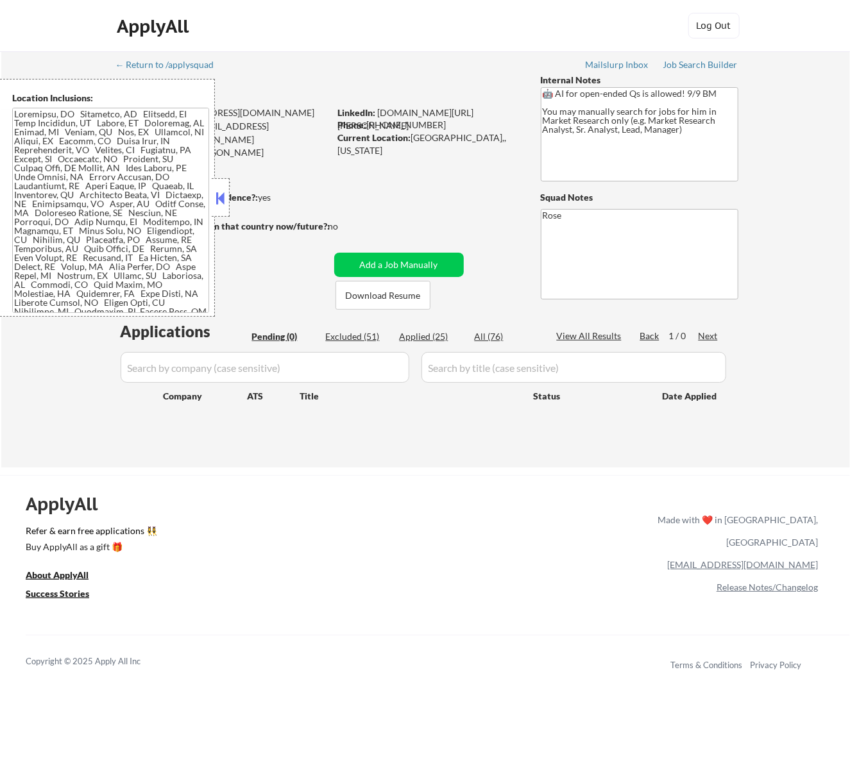
click at [363, 337] on div "Excluded (51)" at bounding box center [358, 336] width 64 height 13
select select ""excluded__bad_match_""
select select ""excluded__location_""
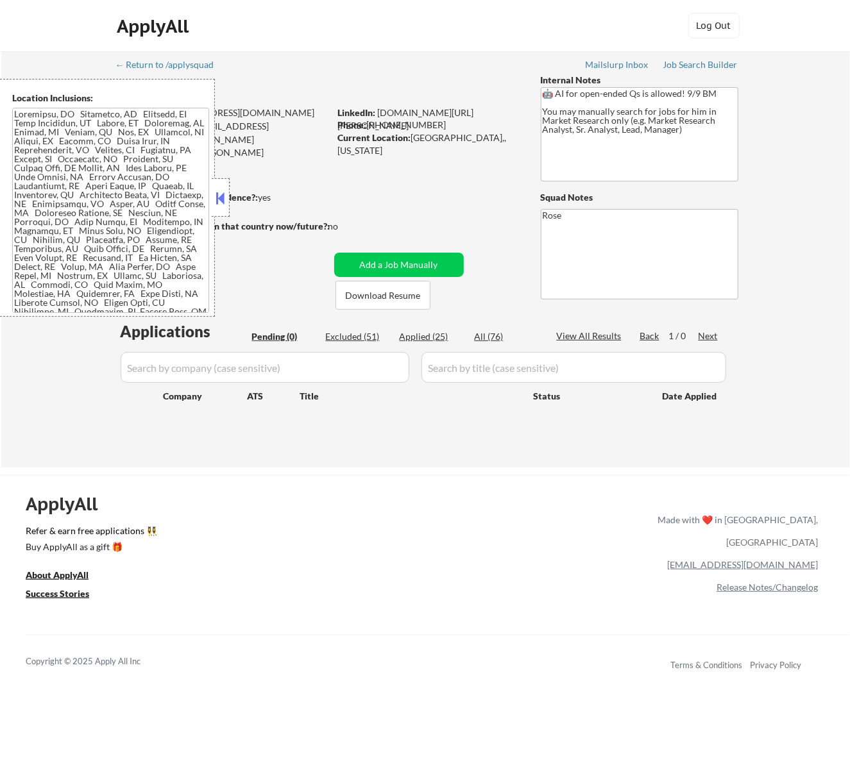
select select ""excluded__bad_match_""
select select ""excluded__expired_""
select select ""excluded__bad_match_""
select select ""excluded__expired_""
select select ""excluded__bad_match_""
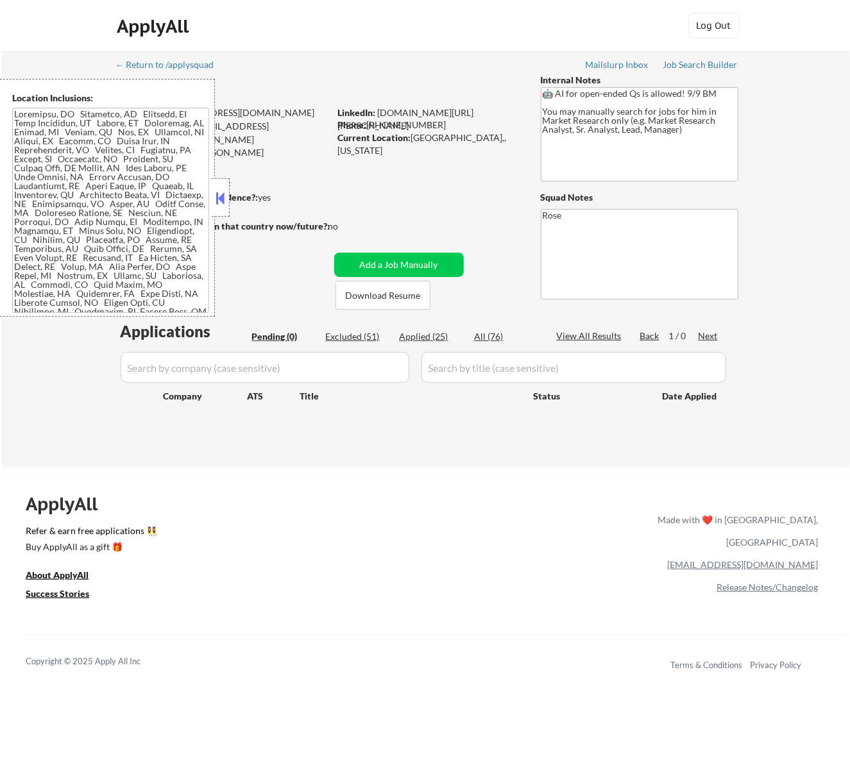
select select ""excluded__expired_""
select select ""excluded__bad_match_""
select select ""excluded__expired_""
select select ""excluded__bad_match_""
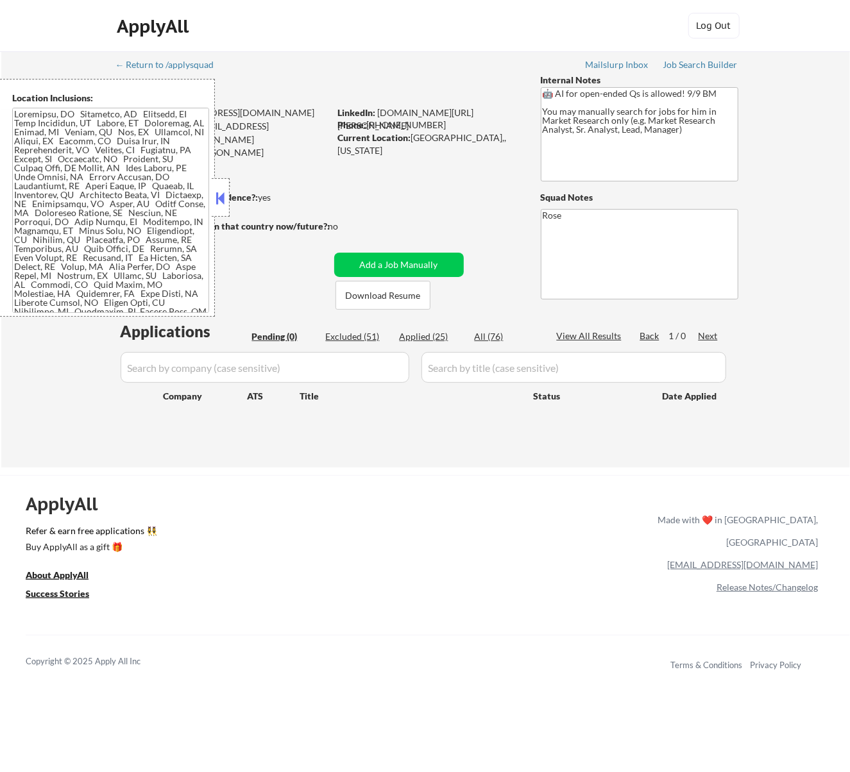
select select ""excluded__bad_match_""
select select ""excluded__location_""
select select ""excluded__expired_""
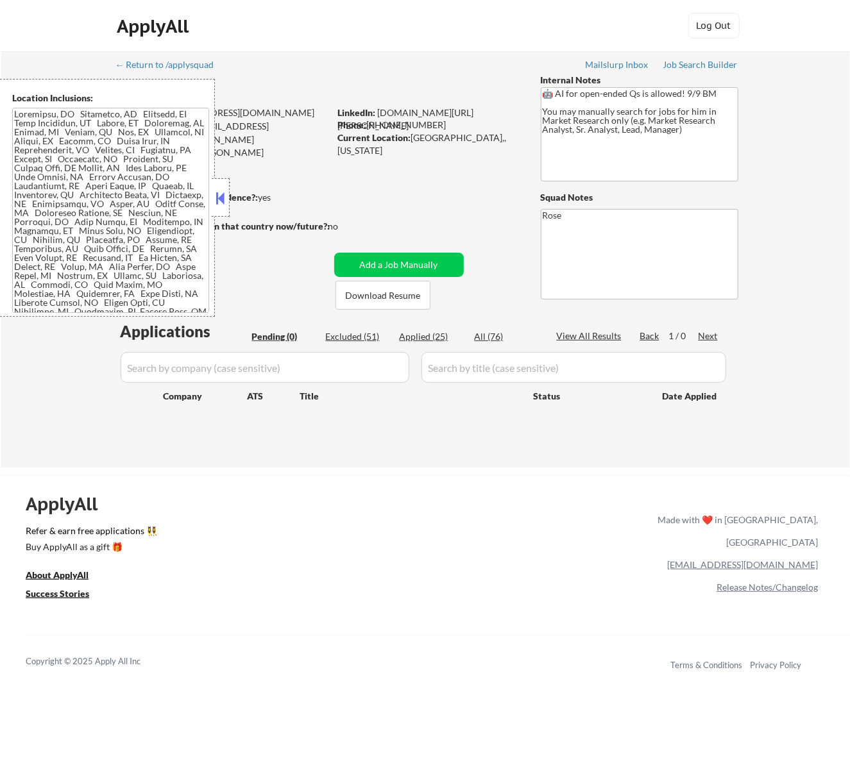
select select ""excluded__location_""
select select ""excluded__expired_""
select select ""excluded""
select select ""excluded__expired_""
select select ""excluded""
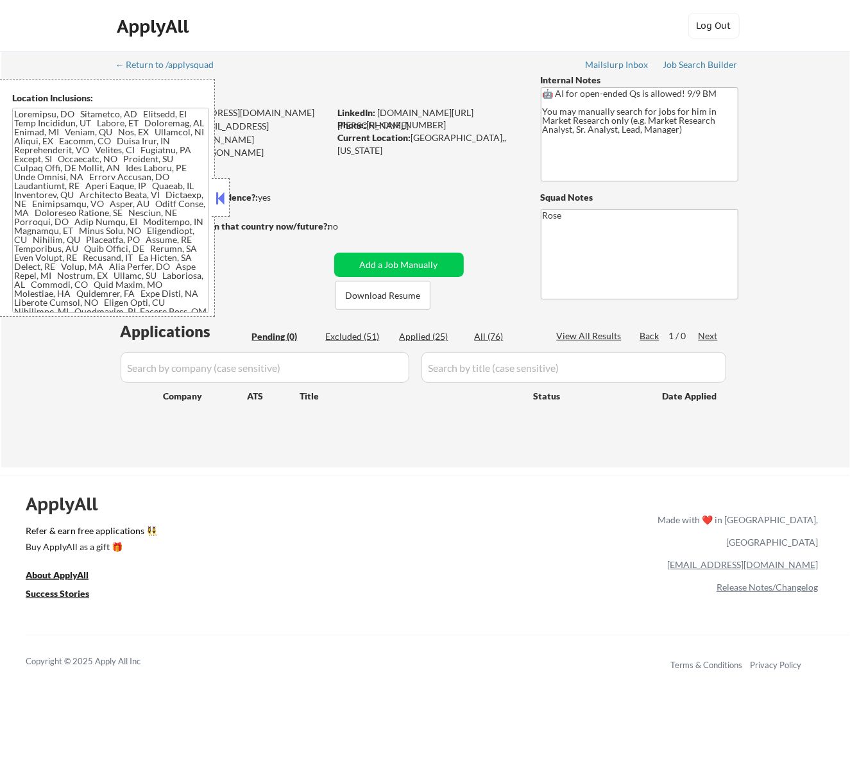
select select ""excluded__bad_match_""
select select ""excluded__expired_""
select select ""excluded""
select select ""excluded__expired_""
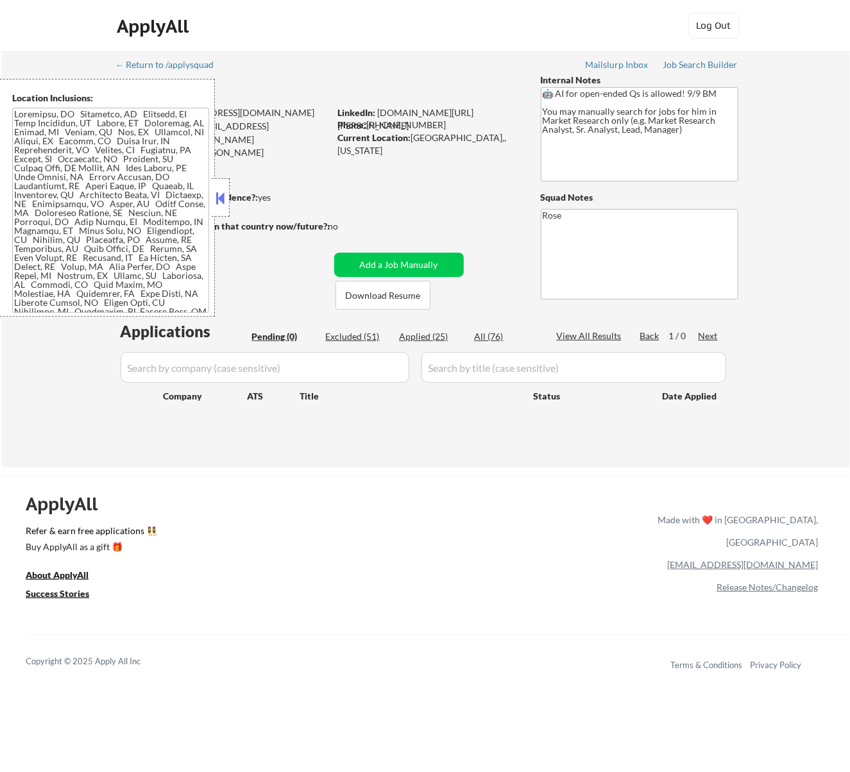
select select ""excluded__bad_match_""
select select ""excluded__expired_""
select select ""excluded__bad_match_""
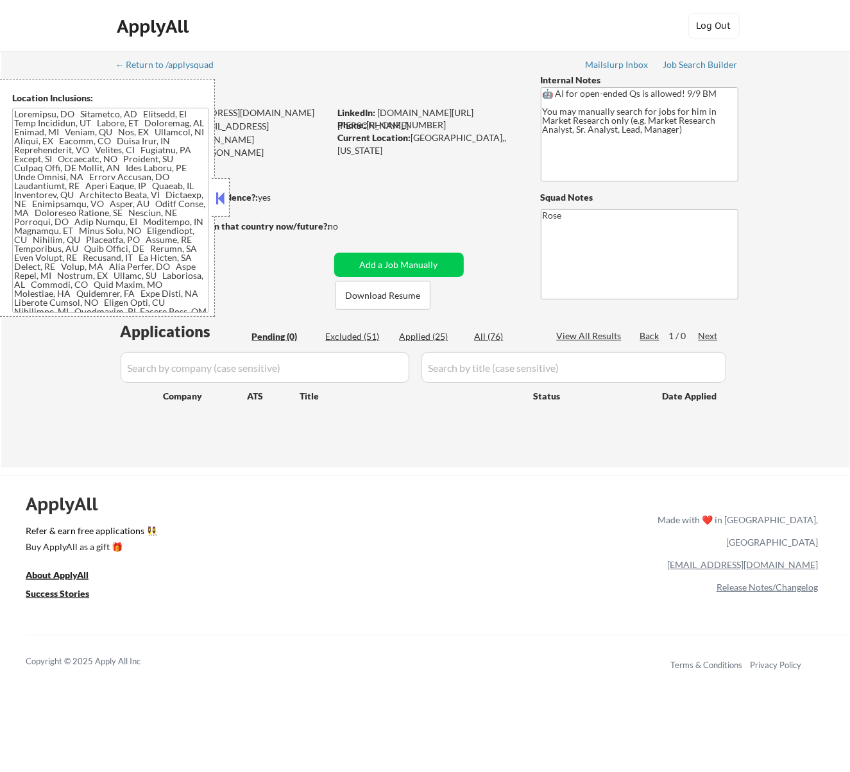
select select ""excluded__bad_match_""
select select ""excluded__expired_""
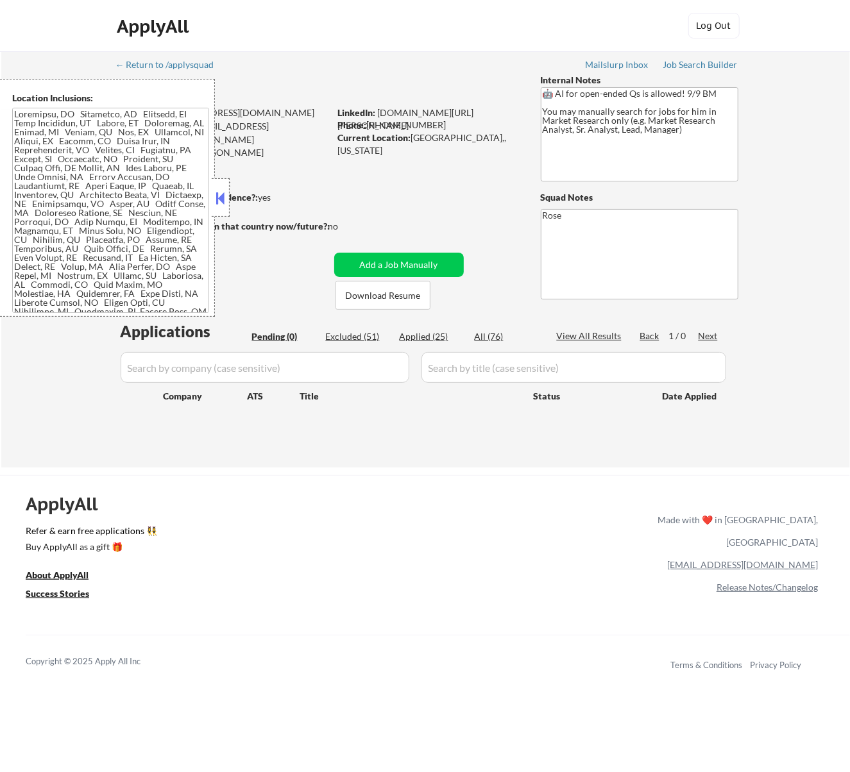
select select ""excluded__expired_""
select select ""excluded__bad_match_""
select select ""excluded""
select select ""excluded__expired_""
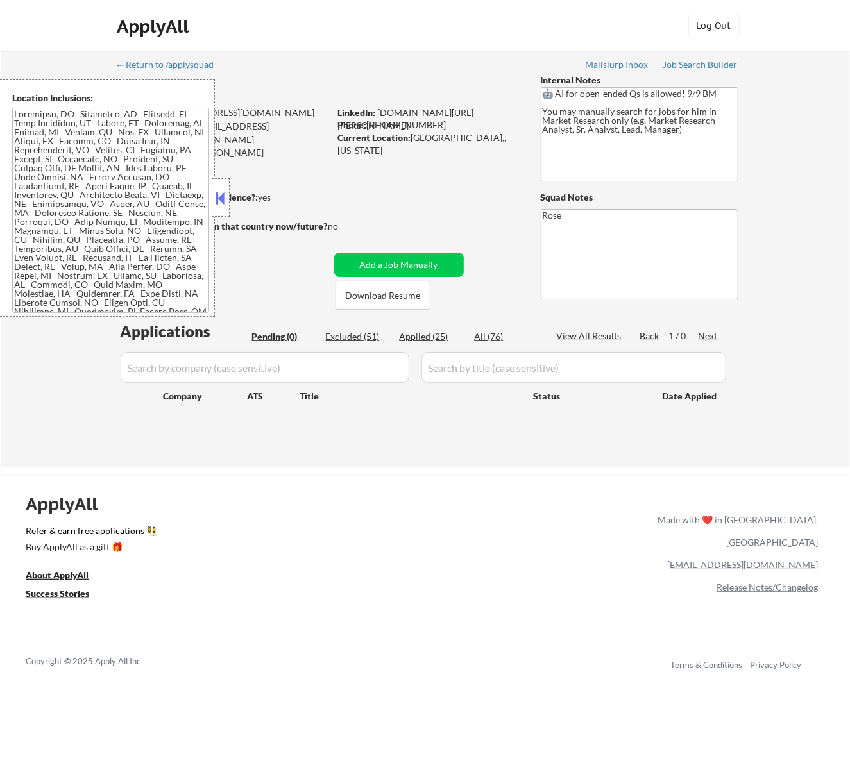
select select ""excluded__expired_""
select select ""excluded""
select select ""excluded__bad_match_""
select select ""excluded__location_""
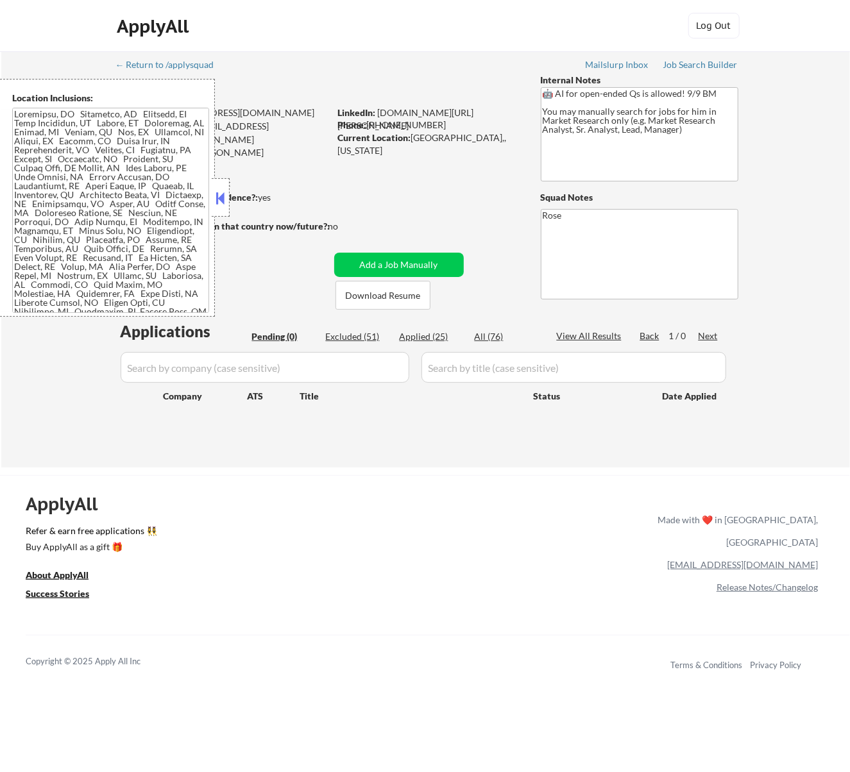
select select ""excluded__bad_match_""
select select ""excluded__location_""
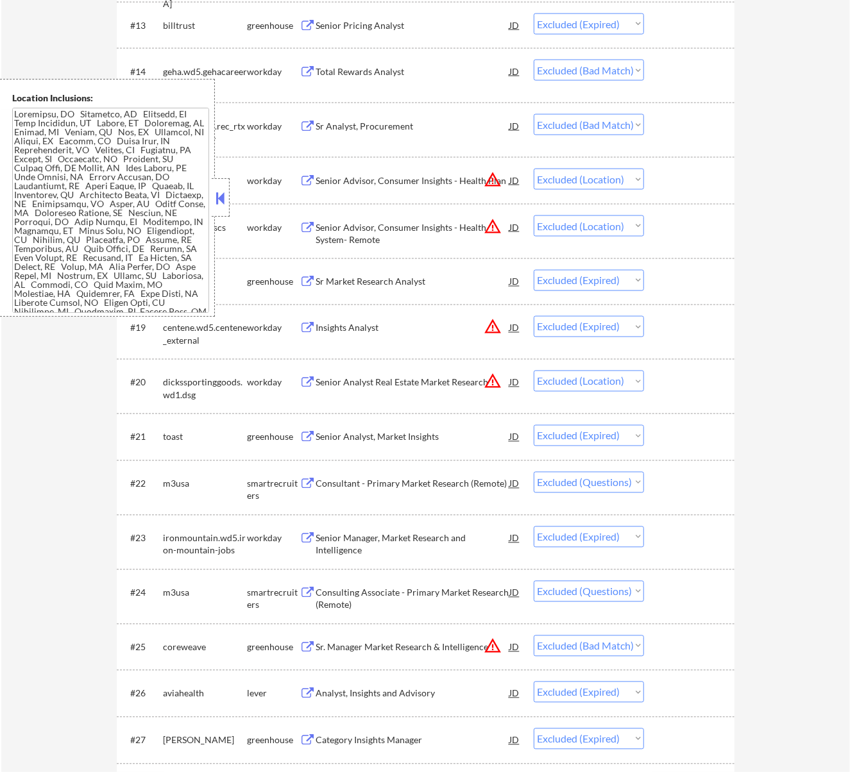
scroll to position [1026, 0]
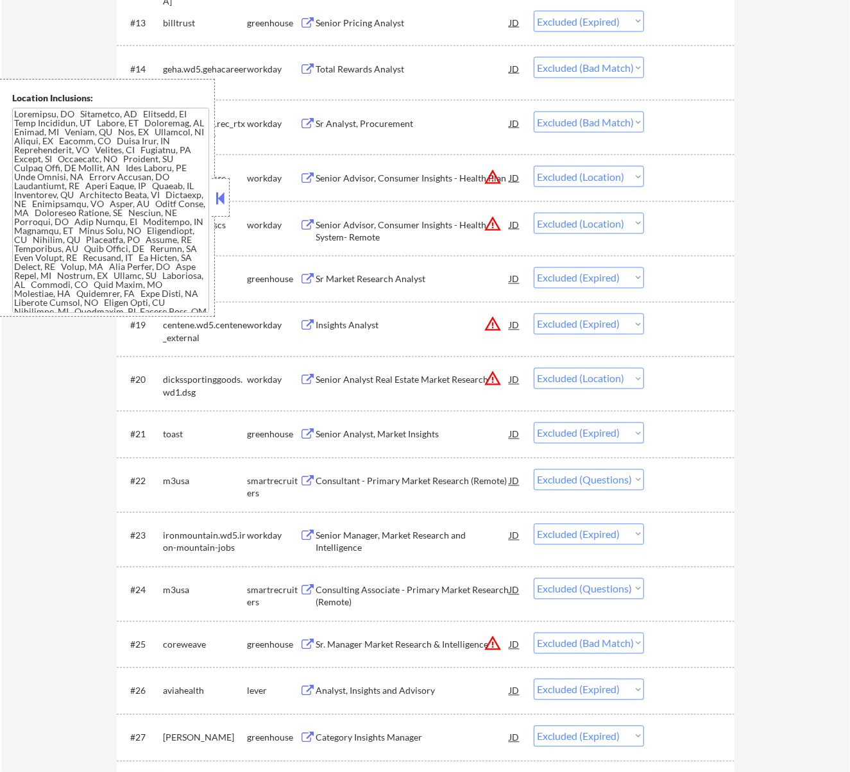
click at [463, 486] on div "Consultant - Primary Market Research (Remote)" at bounding box center [413, 481] width 194 height 13
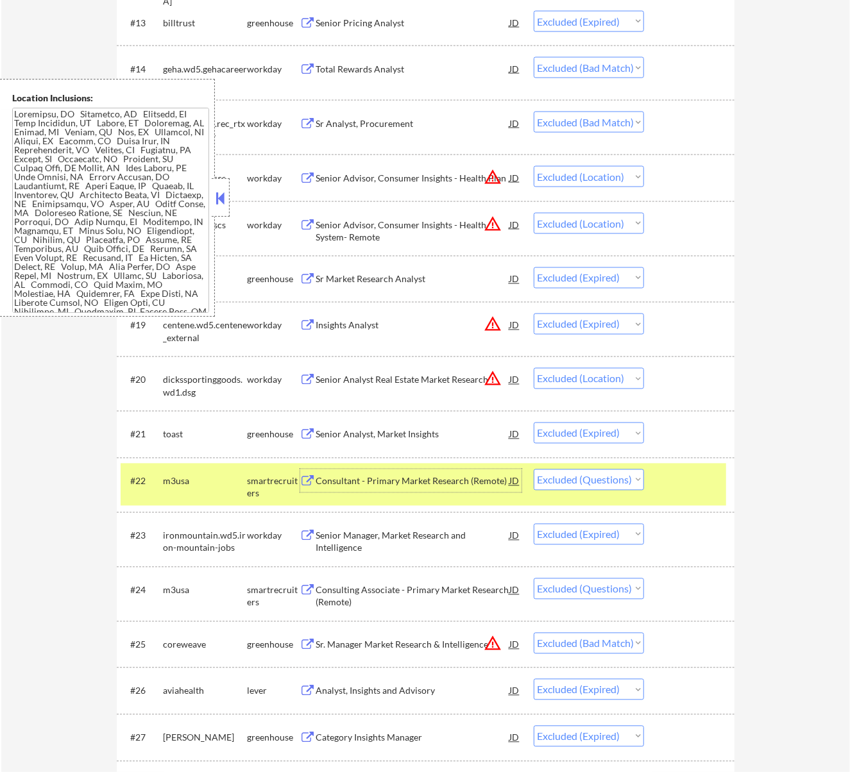
click at [576, 478] on select "Choose an option... Pending Applied Excluded (Questions) Excluded (Expired) Exc…" at bounding box center [588, 479] width 110 height 21
select select ""excluded__bad_match_""
click at [533, 469] on select "Choose an option... Pending Applied Excluded (Questions) Excluded (Expired) Exc…" at bounding box center [588, 479] width 110 height 21
click at [404, 594] on div "Consulting Associate - Primary Market Research (Remote)" at bounding box center [413, 596] width 194 height 25
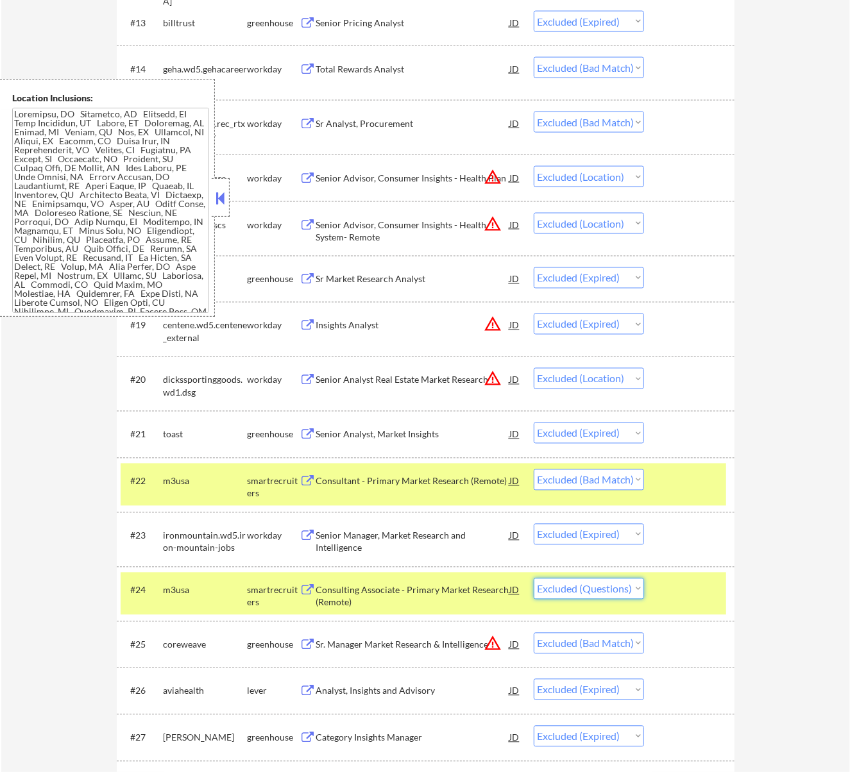
click at [601, 591] on select "Choose an option... Pending Applied Excluded (Questions) Excluded (Expired) Exc…" at bounding box center [588, 588] width 110 height 21
select select ""excluded__bad_match_""
click at [533, 578] on select "Choose an option... Pending Applied Excluded (Questions) Excluded (Expired) Exc…" at bounding box center [588, 588] width 110 height 21
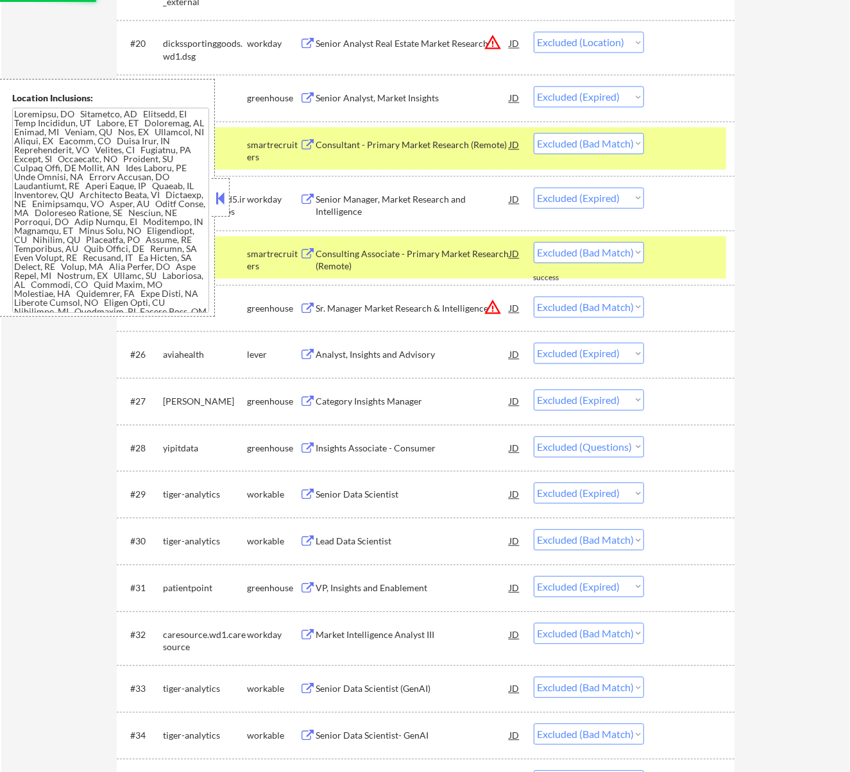
scroll to position [1368, 0]
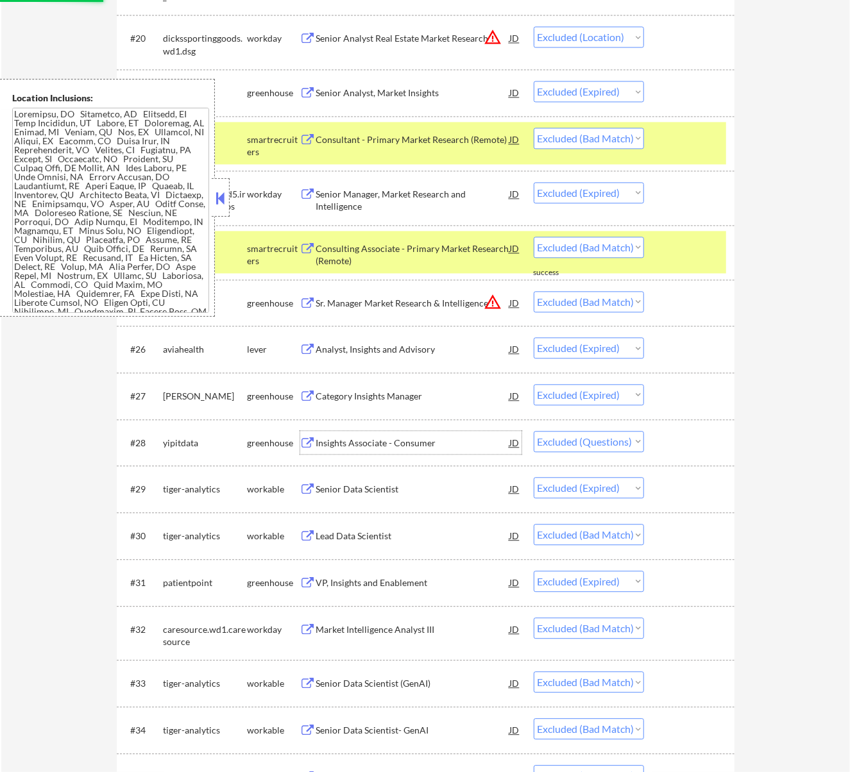
click at [412, 444] on div "Insights Associate - Consumer" at bounding box center [413, 443] width 194 height 13
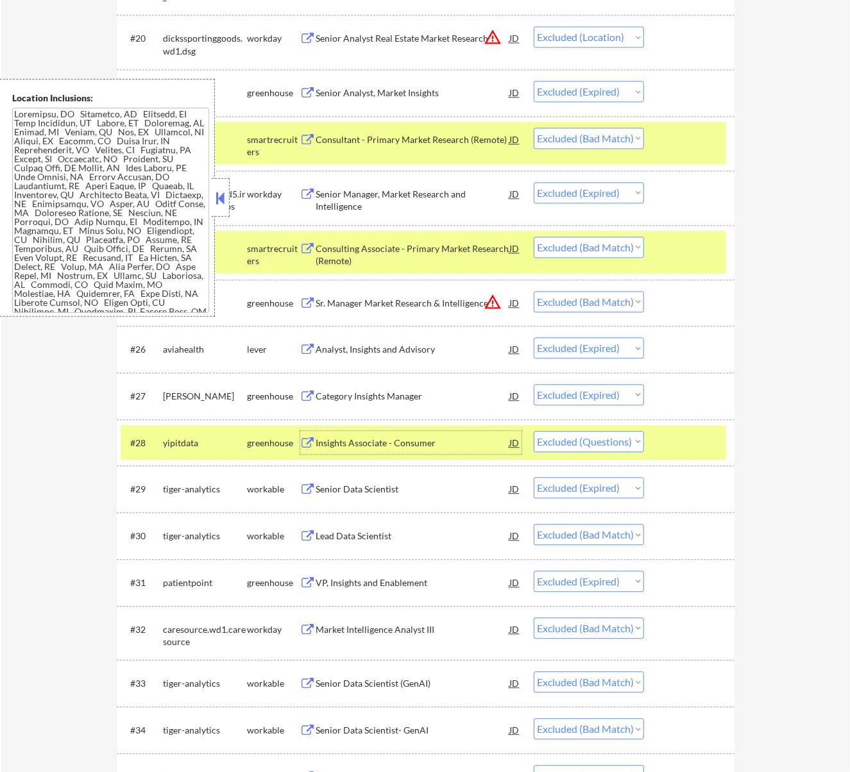
click at [627, 442] on select "Choose an option... Pending Applied Excluded (Questions) Excluded (Expired) Exc…" at bounding box center [588, 441] width 110 height 21
click at [533, 431] on select "Choose an option... Pending Applied Excluded (Questions) Excluded (Expired) Exc…" at bounding box center [588, 441] width 110 height 21
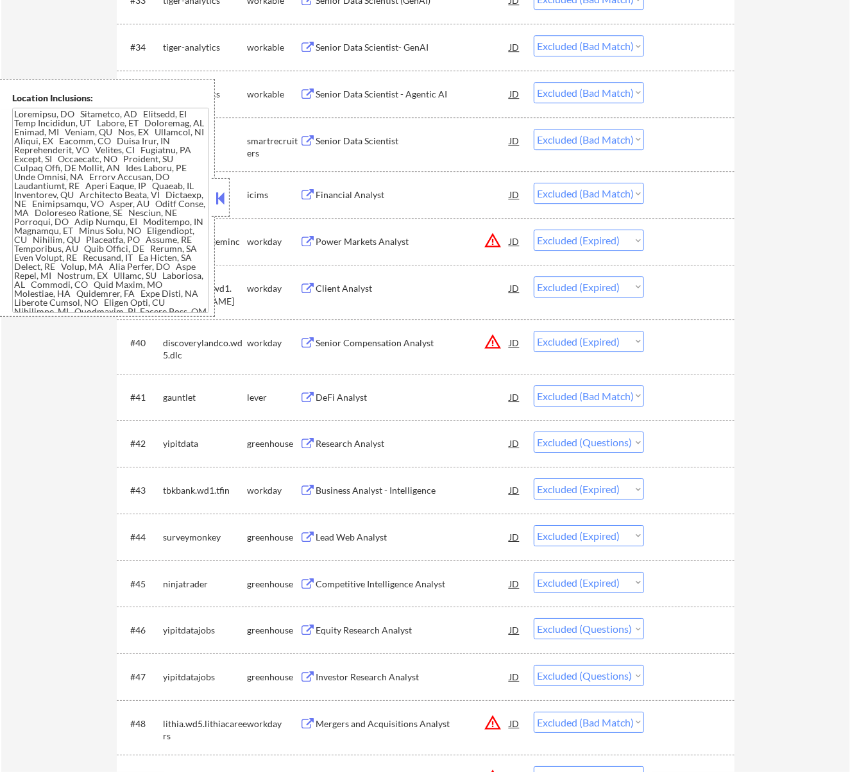
scroll to position [2052, 0]
click at [394, 441] on div "Research Analyst" at bounding box center [413, 442] width 194 height 13
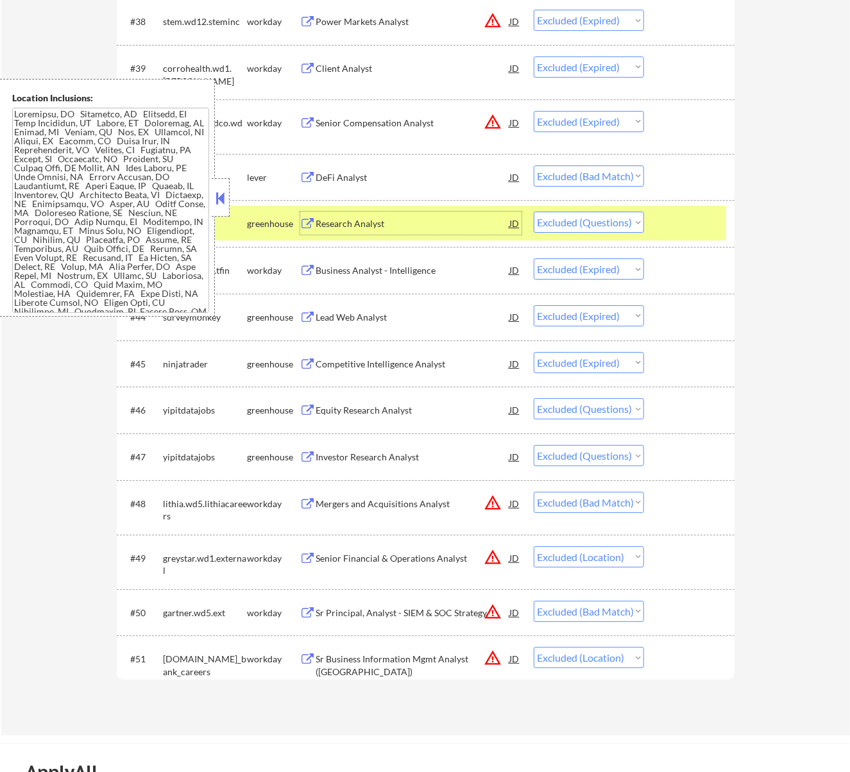
scroll to position [2308, 0]
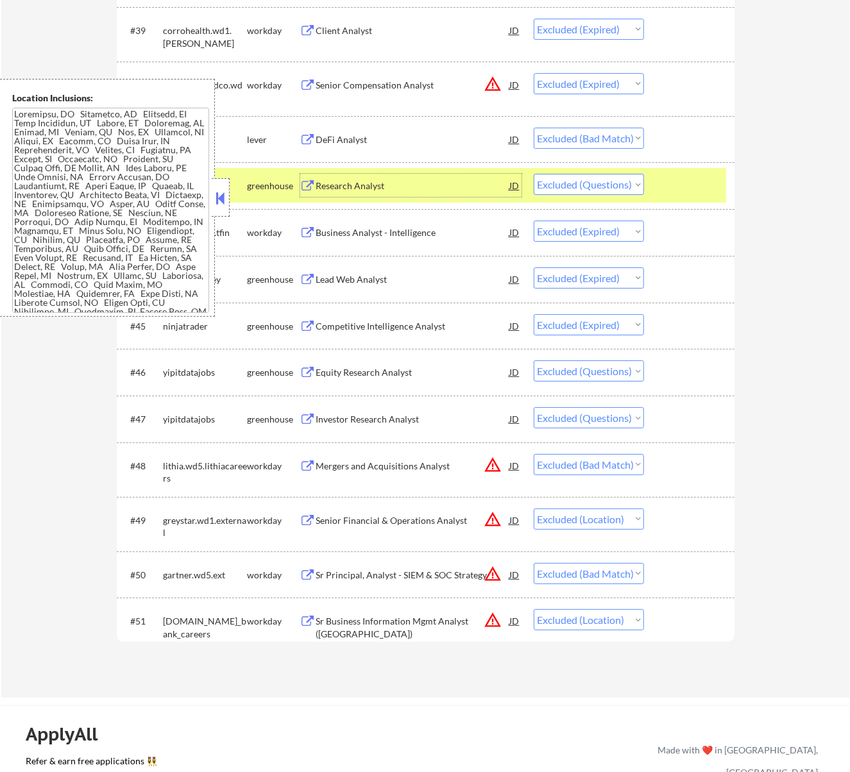
click at [437, 383] on div "Equity Research Analyst" at bounding box center [413, 371] width 194 height 23
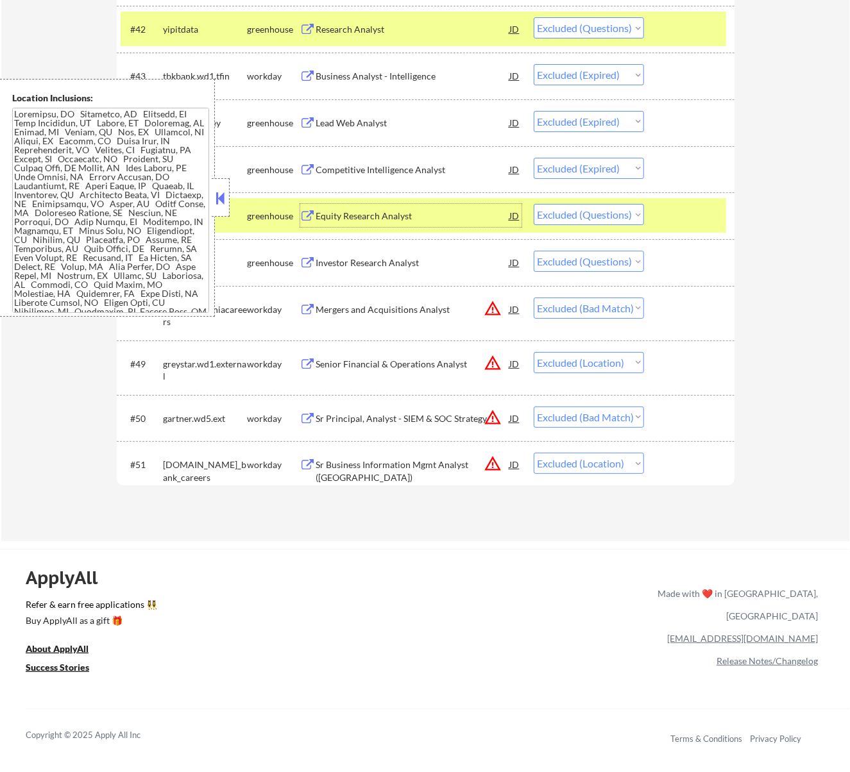
scroll to position [2479, 0]
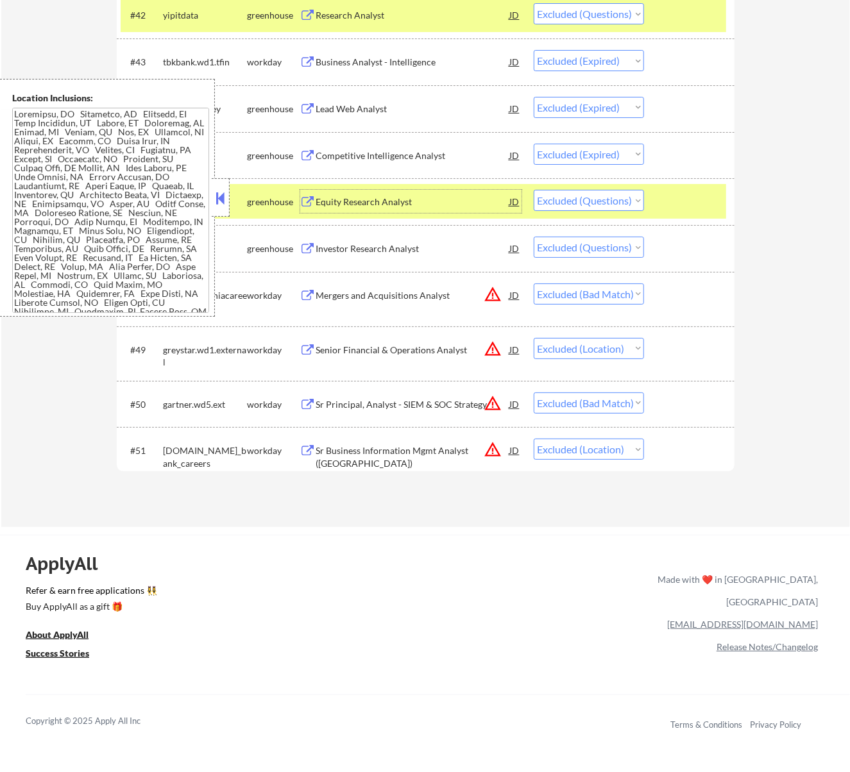
click at [227, 196] on div at bounding box center [221, 197] width 18 height 38
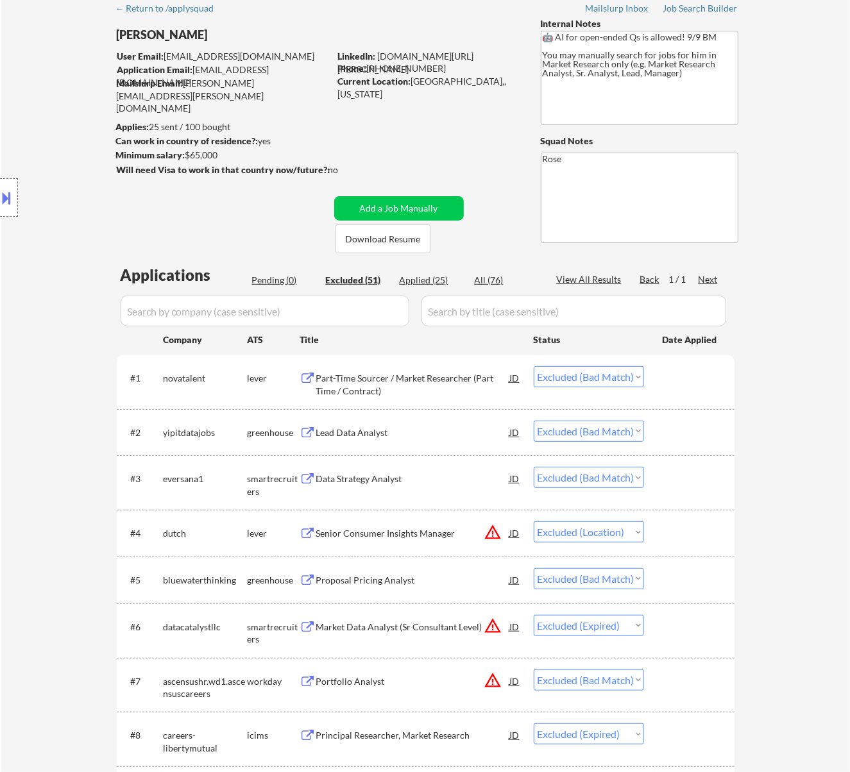
scroll to position [0, 0]
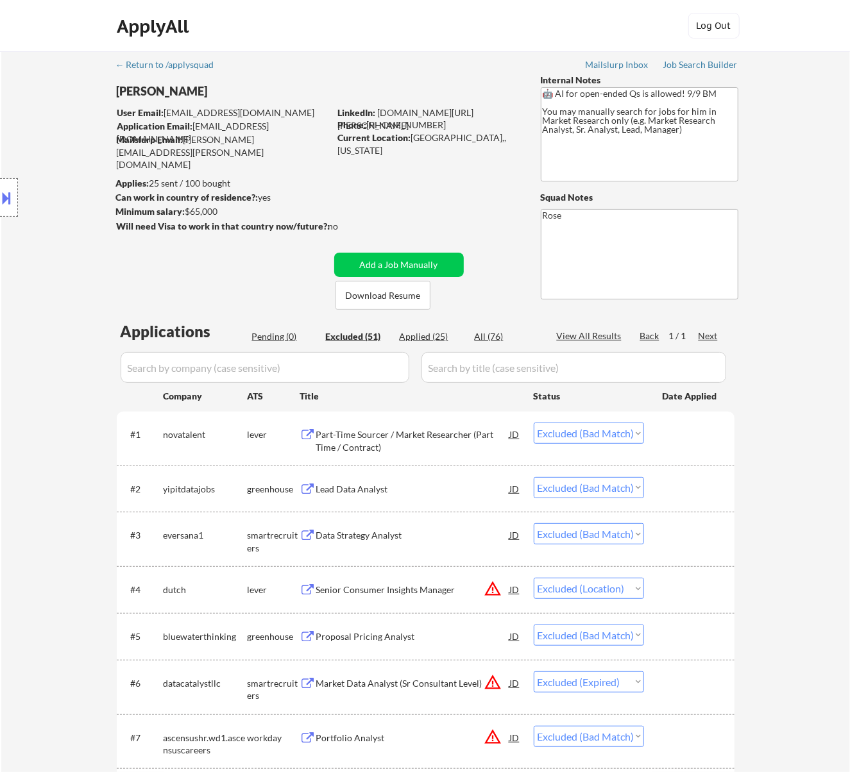
click at [280, 333] on div "Pending (0)" at bounding box center [284, 336] width 64 height 13
